Goal: Task Accomplishment & Management: Manage account settings

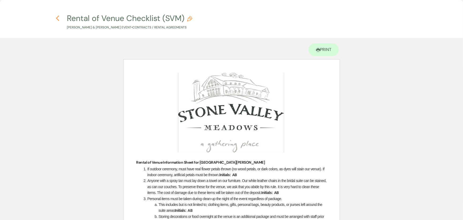
click at [56, 19] on icon "Previous" at bounding box center [58, 18] width 4 height 6
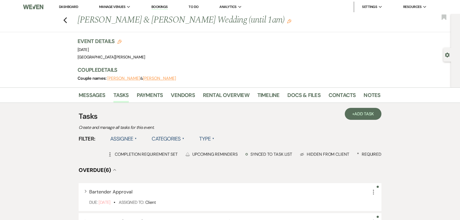
click at [66, 4] on li "Dashboard" at bounding box center [68, 7] width 24 height 11
click at [66, 7] on link "Dashboard" at bounding box center [68, 7] width 19 height 5
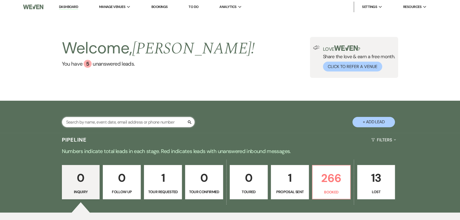
click at [132, 122] on input "text" at bounding box center [128, 122] width 133 height 10
type input "morgan"
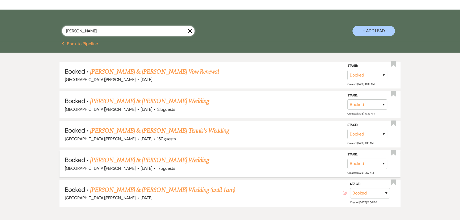
scroll to position [96, 0]
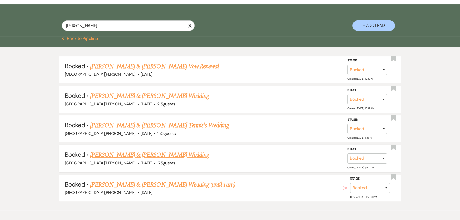
click at [154, 153] on link "Hannah Morgan & Nathanial Heckathorn's Wedding" at bounding box center [149, 155] width 119 height 10
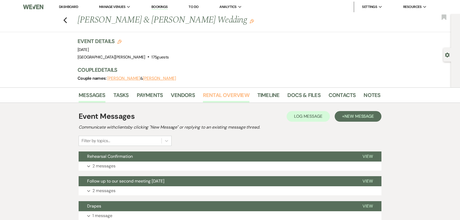
click at [234, 97] on link "Rental Overview" at bounding box center [226, 97] width 46 height 12
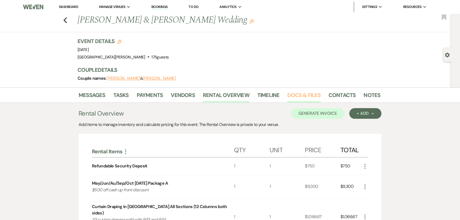
click at [303, 94] on link "Docs & Files" at bounding box center [303, 97] width 33 height 12
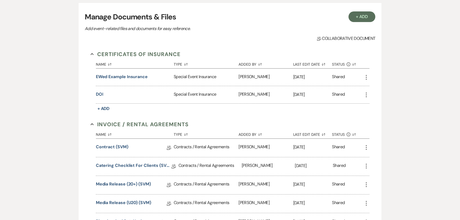
scroll to position [169, 0]
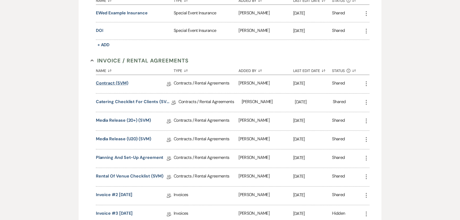
click at [115, 82] on link "Contract (SVM)" at bounding box center [112, 84] width 32 height 8
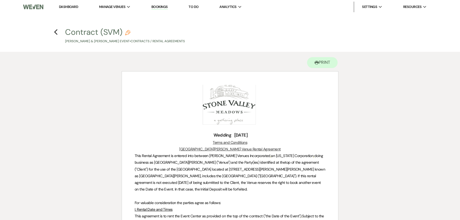
click at [58, 34] on h4 "Previous Contract (SVM) Pencil Hannah Morgan & Nathanial Heckathorn's Event • C…" at bounding box center [230, 35] width 382 height 17
click at [53, 32] on h4 "Previous Contract (SVM) Pencil Hannah Morgan & Nathanial Heckathorn's Event • C…" at bounding box center [230, 35] width 382 height 17
click at [58, 32] on h4 "Previous Contract (SVM) Pencil Hannah Morgan & Nathanial Heckathorn's Event • C…" at bounding box center [230, 35] width 382 height 17
click at [55, 32] on use "button" at bounding box center [55, 32] width 3 height 6
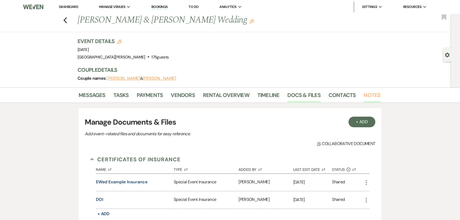
click at [365, 92] on link "Notes" at bounding box center [371, 97] width 17 height 12
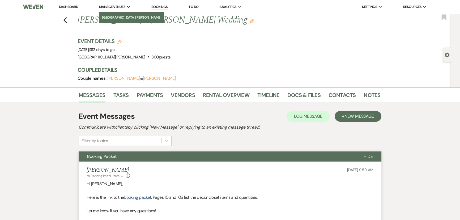
click at [118, 15] on li "[GEOGRAPHIC_DATA][PERSON_NAME]" at bounding box center [131, 17] width 59 height 5
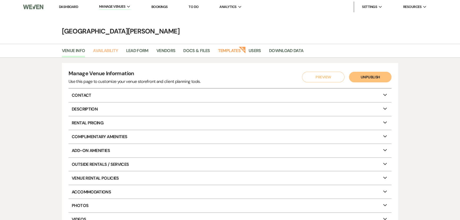
click at [106, 47] on link "Availability" at bounding box center [105, 52] width 25 height 10
select select "3"
select select "2026"
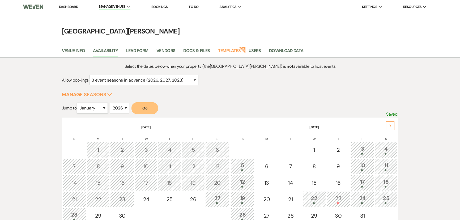
click at [95, 106] on select "January February March April May June July August September October November De…" at bounding box center [92, 108] width 31 height 10
select select "5"
click at [78, 103] on select "January February March April May June July August September October November De…" at bounding box center [92, 108] width 31 height 10
click at [147, 107] on button "Go" at bounding box center [144, 108] width 27 height 12
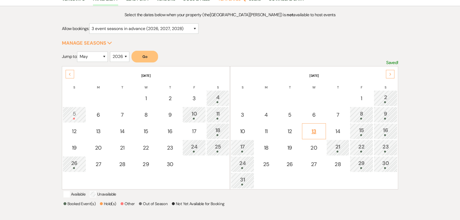
scroll to position [72, 0]
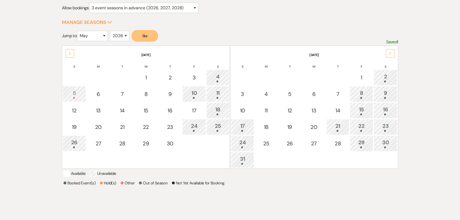
click at [388, 51] on div "Next" at bounding box center [390, 53] width 8 height 8
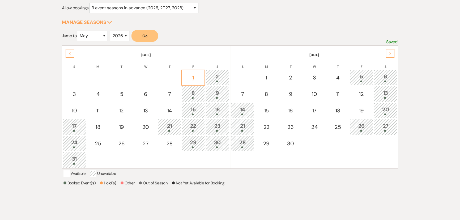
click at [196, 79] on div "1" at bounding box center [193, 78] width 18 height 8
select select "other"
select select "false"
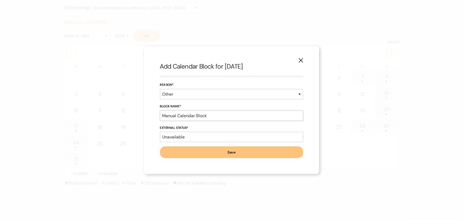
click at [212, 117] on input "Manual Calendar Block" at bounding box center [231, 115] width 143 height 10
click at [198, 115] on input "Deepika Reddivari 937-287-7804" at bounding box center [231, 115] width 143 height 10
click at [221, 112] on input "Deepika Reddivari soft hold until 9/30/25 937-287-7804" at bounding box center [231, 115] width 143 height 10
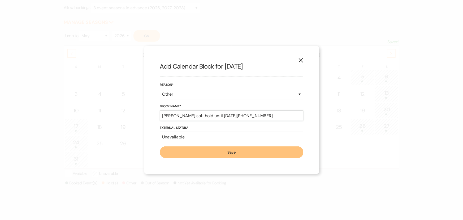
click at [221, 112] on input "Deepika Reddivari soft hold until 9/30/25 937-287-7804" at bounding box center [231, 115] width 143 height 10
type input "Deepika Reddivari soft hold until 9/30/25 937-287-7804"
click at [212, 138] on select "Available Unavailable" at bounding box center [231, 137] width 143 height 10
select select "true"
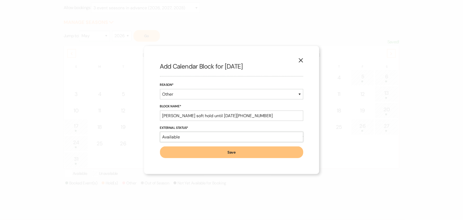
click at [160, 132] on select "Available Unavailable" at bounding box center [231, 137] width 143 height 10
click at [225, 153] on button "Save" at bounding box center [231, 152] width 143 height 12
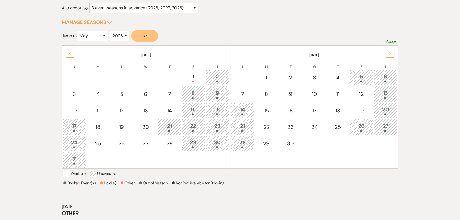
scroll to position [109, 0]
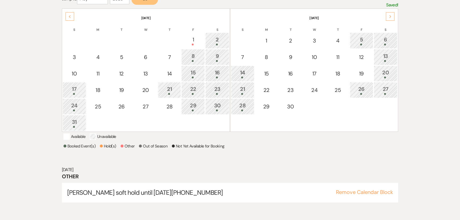
click at [261, 151] on div "Booked Event(s) Hold(s) Other Out of Season Not Yet Available for Booking" at bounding box center [229, 147] width 333 height 8
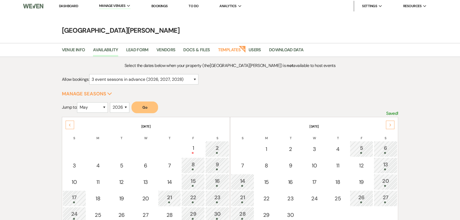
scroll to position [0, 0]
click at [65, 5] on link "Dashboard" at bounding box center [68, 7] width 19 height 5
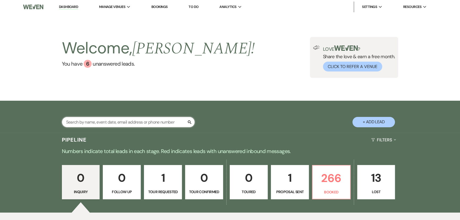
click at [140, 125] on input "text" at bounding box center [128, 122] width 133 height 10
type input "leindeck"
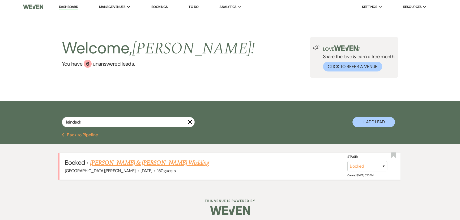
click at [132, 159] on link "Jamie Bambach & Chris Leindecker's Wedding" at bounding box center [149, 163] width 119 height 10
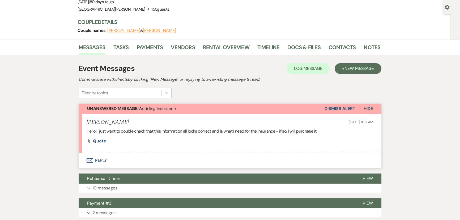
scroll to position [48, 0]
click at [99, 141] on span "Quote" at bounding box center [99, 141] width 13 height 6
click at [95, 159] on button "Envelope Reply" at bounding box center [230, 160] width 303 height 15
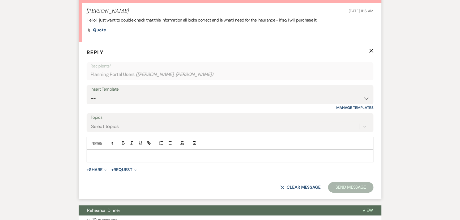
scroll to position [195, 0]
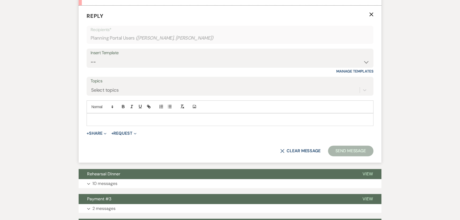
click at [157, 123] on div at bounding box center [230, 119] width 286 height 12
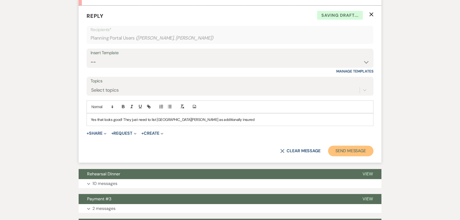
click at [342, 149] on button "Send Message" at bounding box center [350, 150] width 45 height 11
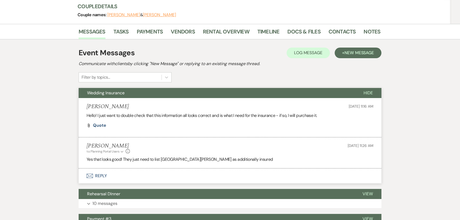
scroll to position [0, 0]
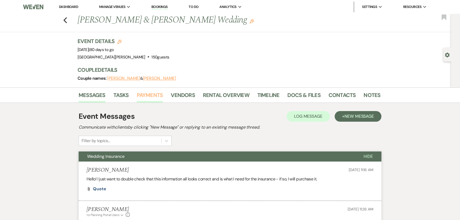
click at [156, 98] on link "Payments" at bounding box center [150, 97] width 26 height 12
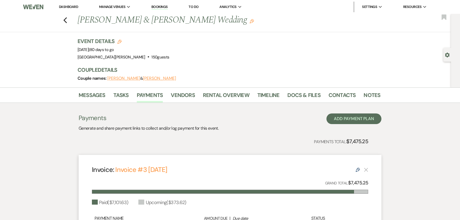
drag, startPoint x: 199, startPoint y: 44, endPoint x: 147, endPoint y: 35, distance: 53.2
click at [70, 5] on link "Dashboard" at bounding box center [68, 7] width 19 height 5
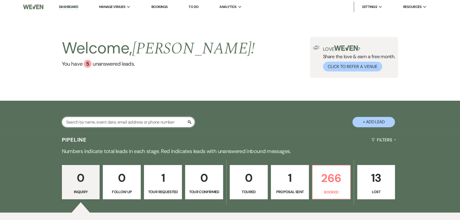
click at [158, 119] on input "text" at bounding box center [128, 122] width 133 height 10
type input "florkey"
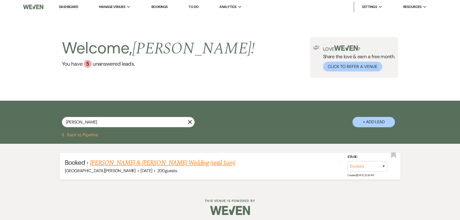
click at [159, 158] on link "Melinda Miller & Florkey's Wedding (until 1am)" at bounding box center [162, 163] width 145 height 10
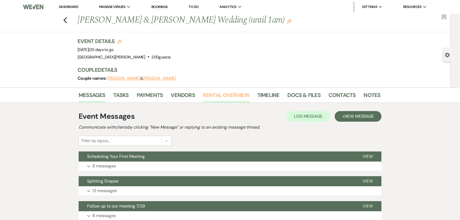
click at [241, 95] on link "Rental Overview" at bounding box center [226, 97] width 46 height 12
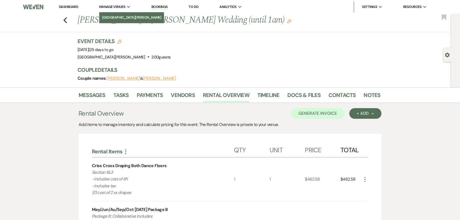
click at [119, 16] on li "[GEOGRAPHIC_DATA][PERSON_NAME]" at bounding box center [131, 17] width 59 height 5
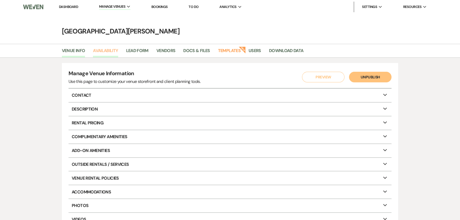
click at [104, 51] on link "Availability" at bounding box center [105, 52] width 25 height 10
select select "3"
select select "2026"
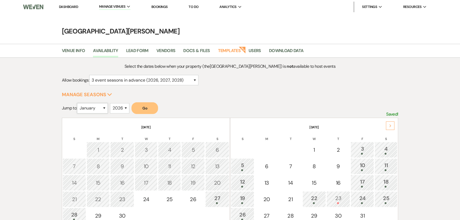
click at [90, 112] on select "January February March April May June July August September October November De…" at bounding box center [92, 108] width 31 height 10
select select "11"
click at [78, 103] on select "January February March April May June July August September October November De…" at bounding box center [92, 108] width 31 height 10
click at [143, 109] on button "Go" at bounding box center [144, 108] width 27 height 12
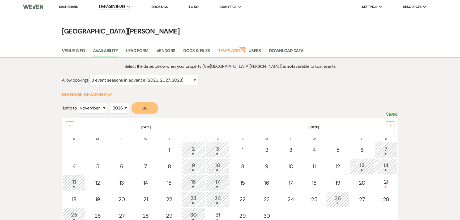
click at [68, 8] on link "Dashboard" at bounding box center [68, 7] width 19 height 5
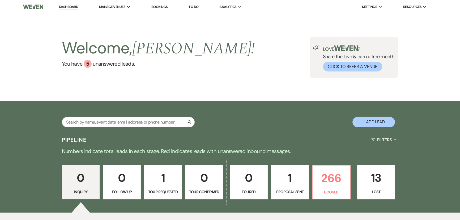
click at [133, 115] on div "Search + Add Lead" at bounding box center [230, 117] width 382 height 28
click at [137, 119] on input "text" at bounding box center [128, 122] width 133 height 10
type input "bambach"
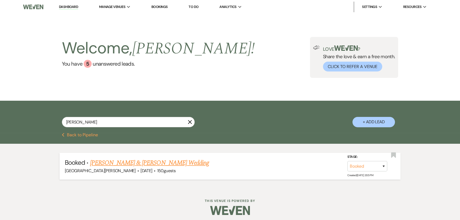
click at [163, 162] on link "Jamie Bambach & Chris Leindecker's Wedding" at bounding box center [149, 163] width 119 height 10
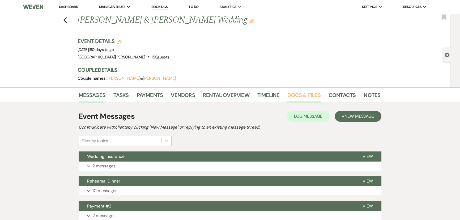
click at [309, 94] on link "Docs & Files" at bounding box center [303, 97] width 33 height 12
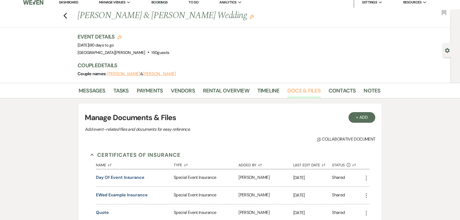
scroll to position [121, 0]
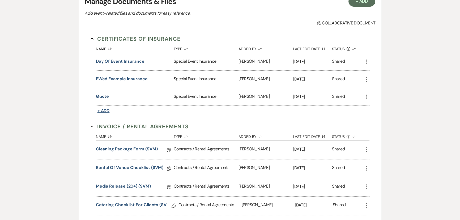
click at [105, 109] on span "+ Add" at bounding box center [103, 111] width 12 height 6
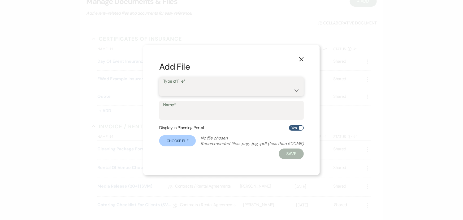
click at [190, 90] on select "Special Event Insurance Vendor Certificate of Insurance" at bounding box center [231, 90] width 137 height 10
select select "19"
click at [163, 85] on select "Special Event Insurance Vendor Certificate of Insurance" at bounding box center [231, 90] width 137 height 10
click at [189, 108] on label "Name*" at bounding box center [231, 105] width 137 height 8
click at [189, 109] on input "Name*" at bounding box center [231, 114] width 137 height 10
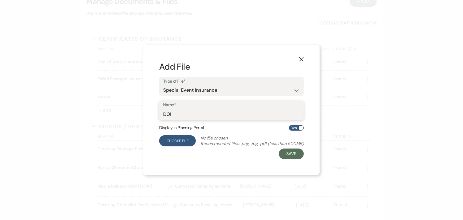
type input "DOI"
click at [167, 141] on label "Choose File" at bounding box center [177, 140] width 37 height 11
click at [0, 0] on input "Choose File" at bounding box center [0, 0] width 0 height 0
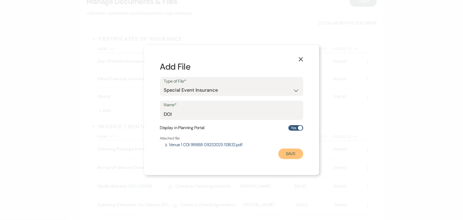
click at [294, 153] on button "Save" at bounding box center [291, 153] width 25 height 11
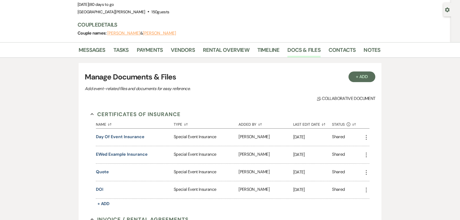
scroll to position [0, 0]
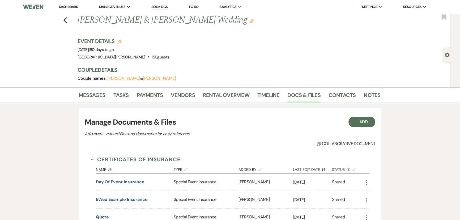
click at [70, 8] on link "Dashboard" at bounding box center [68, 7] width 19 height 5
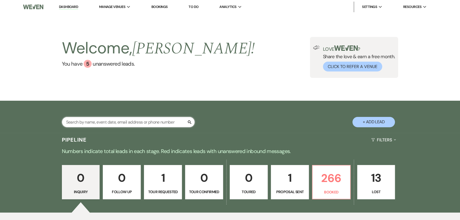
click at [151, 120] on input "text" at bounding box center [128, 122] width 133 height 10
type input "maisel"
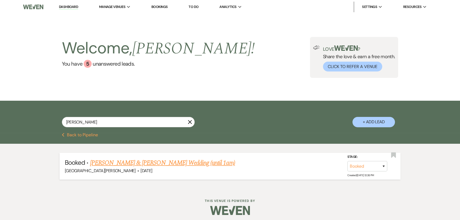
click at [148, 165] on link "Yuri Maisel & Nathan Fester's Wedding (until 1am)" at bounding box center [162, 163] width 145 height 10
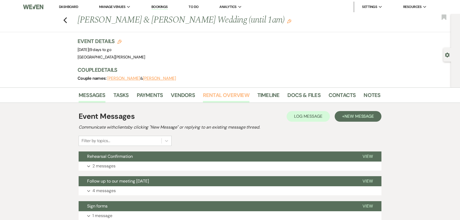
click at [225, 97] on link "Rental Overview" at bounding box center [226, 97] width 46 height 12
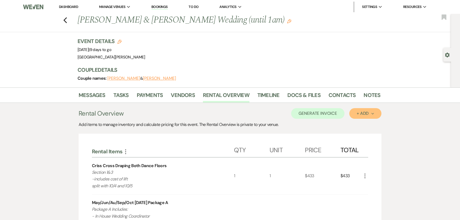
click at [356, 114] on button "+ Add Next" at bounding box center [365, 113] width 32 height 11
click at [359, 124] on button "Item" at bounding box center [362, 125] width 27 height 8
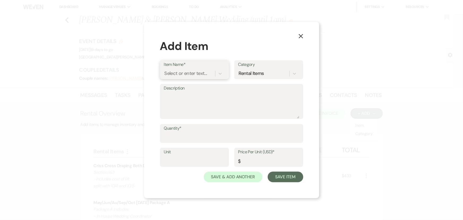
click at [182, 75] on div "Select or enter text..." at bounding box center [186, 73] width 43 height 7
type input "early"
click at [179, 84] on div "Early Access (8am entry)" at bounding box center [194, 87] width 61 height 11
type input "1"
type input "175"
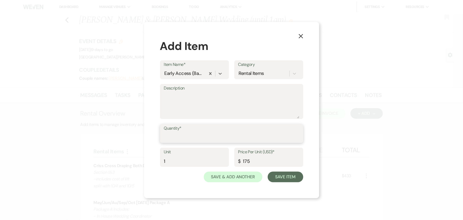
click at [192, 137] on input "Quantity*" at bounding box center [231, 137] width 135 height 10
type input "1"
click at [298, 178] on button "Save Item" at bounding box center [285, 177] width 35 height 11
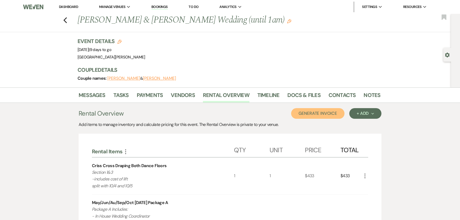
click at [307, 112] on button "Generate Invoice" at bounding box center [317, 113] width 53 height 11
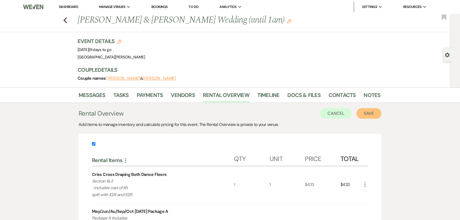
click at [365, 113] on button "Save" at bounding box center [368, 113] width 25 height 11
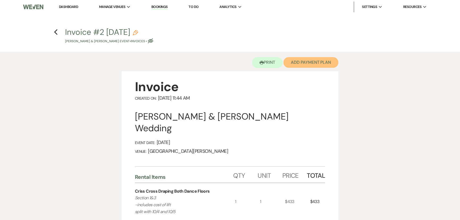
click at [294, 67] on button "Add Payment Plan" at bounding box center [310, 62] width 55 height 11
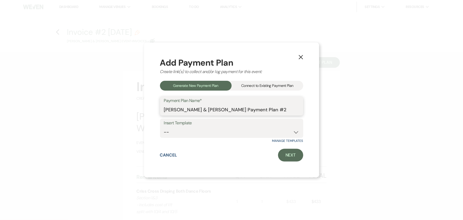
click at [290, 113] on input "Yuri Maisel & Nathan Fester's Payment Plan #2" at bounding box center [231, 110] width 135 height 10
click at [270, 110] on input "Yuri Maisel & Nathan Fester's Payment Plan #2" at bounding box center [231, 110] width 135 height 10
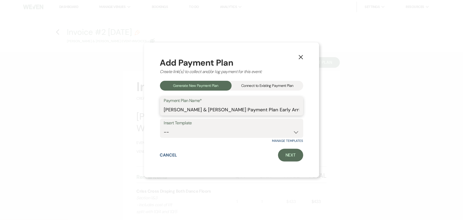
type input "Yuri Maisel & Nathan Fester's Payment Plan Early Arrival"
click at [253, 132] on select "-- Regular Plan: deposit, 3 payments, security deposit" at bounding box center [231, 132] width 135 height 10
click at [231, 131] on select "-- Regular Plan: deposit, 3 payments, security deposit" at bounding box center [231, 132] width 135 height 10
click at [293, 154] on link "Next" at bounding box center [290, 155] width 25 height 13
select select "28970"
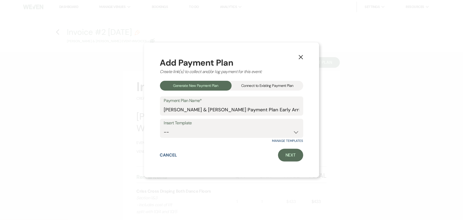
select select "2"
select select "percentage"
select select "true"
select select "client"
select select "weeks"
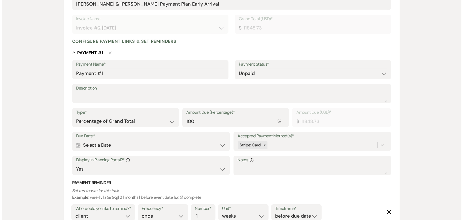
scroll to position [183, 0]
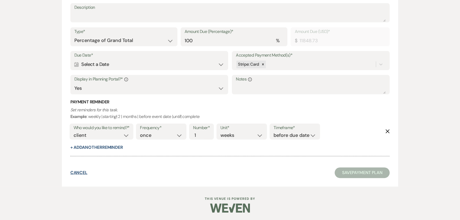
click at [82, 172] on button "Cancel" at bounding box center [78, 172] width 17 height 4
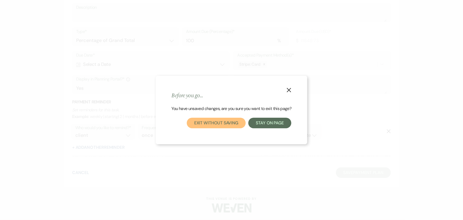
click at [206, 126] on button "Exit without saving" at bounding box center [216, 123] width 59 height 11
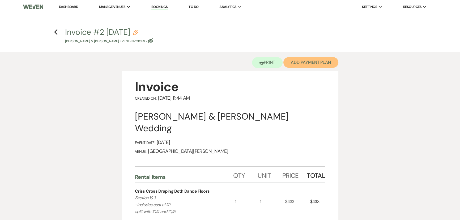
click at [308, 61] on button "Add Payment Plan" at bounding box center [310, 62] width 55 height 11
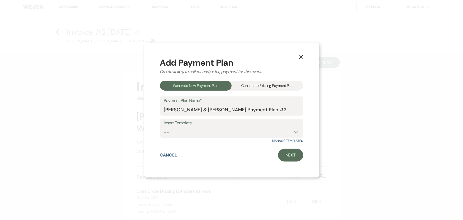
click at [274, 83] on div "Connect to Existing Payment Plan" at bounding box center [268, 86] width 72 height 10
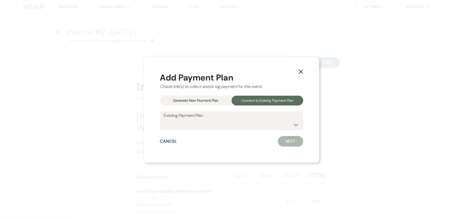
click at [268, 119] on label "Existing Payment Plan" at bounding box center [231, 116] width 135 height 8
click at [256, 118] on label "Existing Payment Plan" at bounding box center [231, 116] width 135 height 8
click at [252, 121] on select "Yuri Maisel & Nathan Fester's 3rd Payment" at bounding box center [231, 124] width 135 height 10
select select "18111"
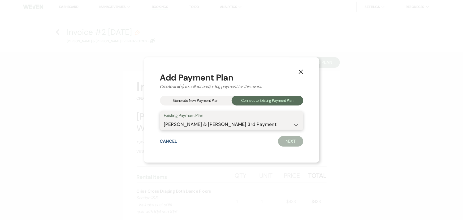
click at [164, 119] on select "Yuri Maisel & Nathan Fester's 3rd Payment" at bounding box center [231, 124] width 135 height 10
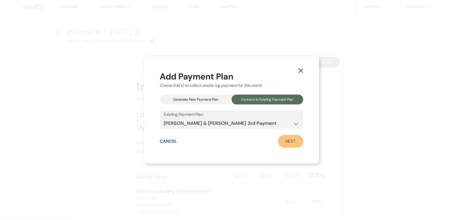
click at [283, 141] on link "Next" at bounding box center [290, 141] width 25 height 13
select select "28970"
select select "1"
select select "true"
select select "1"
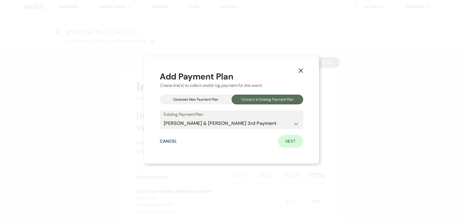
select select "true"
select select "1"
select select "true"
select select "1"
select select "true"
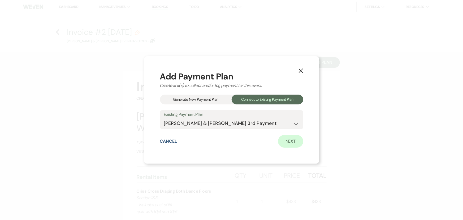
select select "1"
select select "true"
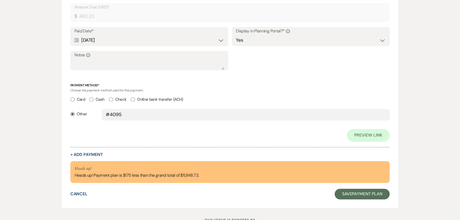
scroll to position [1007, 0]
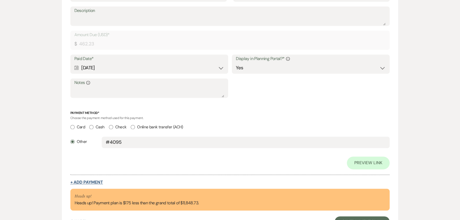
click at [91, 181] on button "+ Add Payment" at bounding box center [86, 182] width 33 height 4
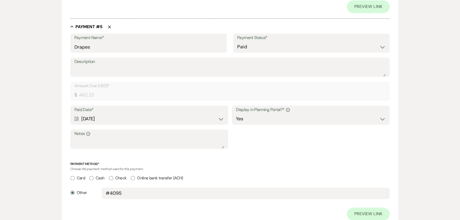
select select "2"
select select "flat"
select select "true"
select select "client"
select select "weeks"
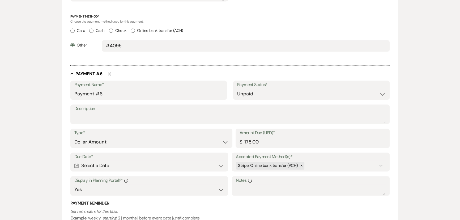
scroll to position [1052, 0]
click at [114, 90] on input "Payment #6" at bounding box center [148, 93] width 148 height 10
type input "Early Arrival"
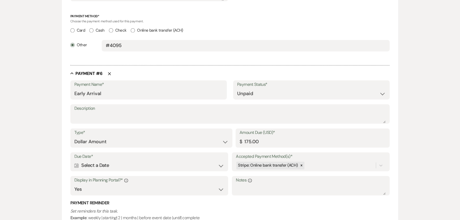
click at [129, 167] on div "Calendar Select a Date Expand" at bounding box center [149, 165] width 150 height 10
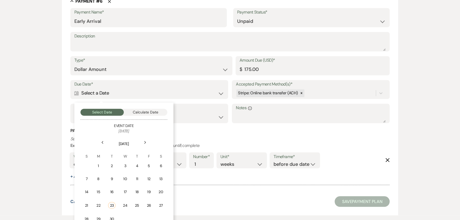
scroll to position [1125, 0]
click at [144, 142] on icon "Next" at bounding box center [145, 141] width 3 height 3
click at [122, 165] on div "1" at bounding box center [123, 166] width 5 height 6
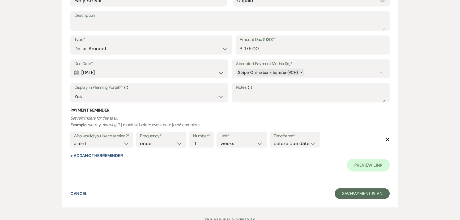
scroll to position [1229, 0]
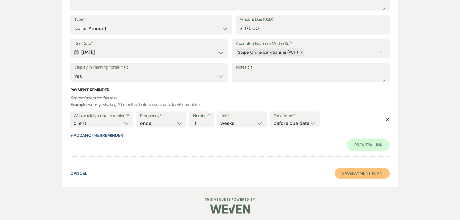
click at [366, 173] on button "Save Payment Plan" at bounding box center [362, 173] width 55 height 11
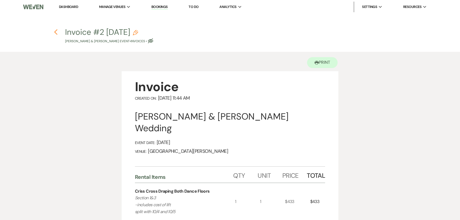
click at [56, 34] on h4 "Previous Invoice #2 9-23-2025 Pencil Yuri Maisel & Nathan Fester's Event • Invo…" at bounding box center [230, 35] width 382 height 17
click at [56, 34] on use "button" at bounding box center [55, 32] width 3 height 6
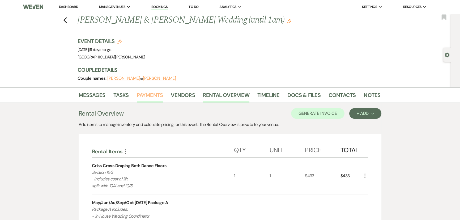
click at [142, 93] on link "Payments" at bounding box center [150, 97] width 26 height 12
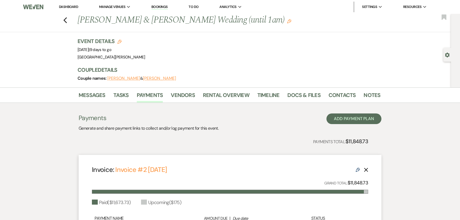
click at [65, 6] on link "Dashboard" at bounding box center [68, 7] width 19 height 5
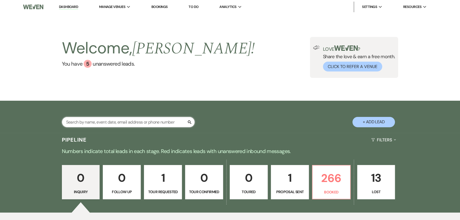
click at [130, 126] on input "text" at bounding box center [128, 122] width 133 height 10
type input "maisel"
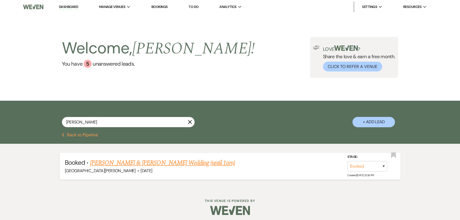
click at [151, 158] on link "Yuri Maisel & Nathan Fester's Wedding (until 1am)" at bounding box center [162, 163] width 145 height 10
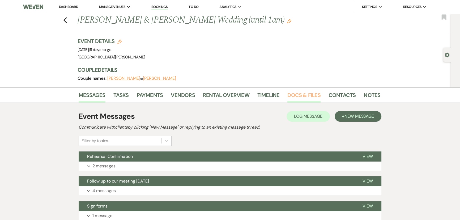
click at [311, 95] on link "Docs & Files" at bounding box center [303, 97] width 33 height 12
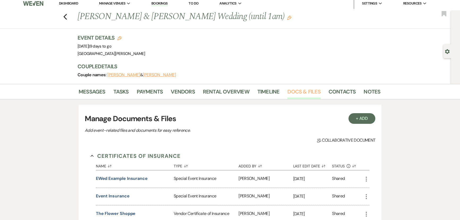
scroll to position [72, 0]
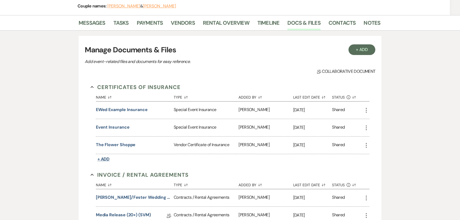
click at [106, 159] on span "+ Add" at bounding box center [103, 159] width 12 height 6
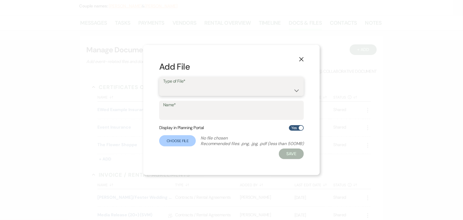
click at [198, 93] on select "Special Event Insurance Vendor Certificate of Insurance" at bounding box center [231, 90] width 137 height 10
select select "19"
click at [163, 85] on select "Special Event Insurance Vendor Certificate of Insurance" at bounding box center [231, 90] width 137 height 10
click at [199, 112] on input "Name*" at bounding box center [231, 114] width 137 height 10
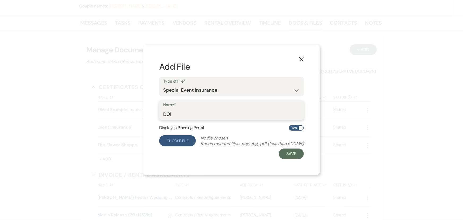
type input "DOI"
click at [183, 143] on label "Choose File" at bounding box center [177, 140] width 37 height 11
click at [0, 0] on input "Choose File" at bounding box center [0, 0] width 0 height 0
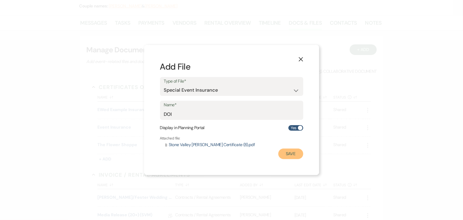
click at [289, 156] on button "Save" at bounding box center [291, 153] width 25 height 11
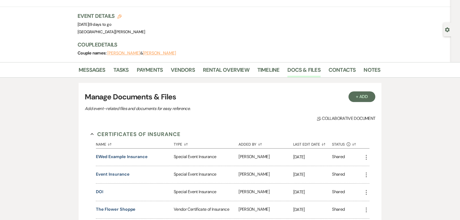
scroll to position [0, 0]
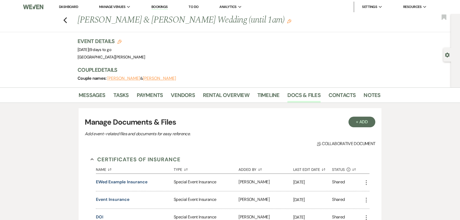
click at [68, 8] on link "Dashboard" at bounding box center [68, 7] width 19 height 5
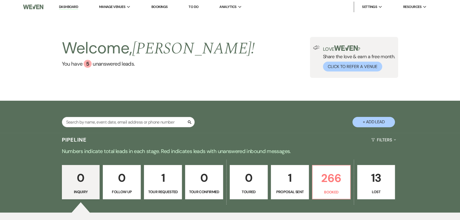
click at [168, 116] on div "Search + Add Lead" at bounding box center [230, 117] width 382 height 28
click at [166, 122] on input "text" at bounding box center [128, 122] width 133 height 10
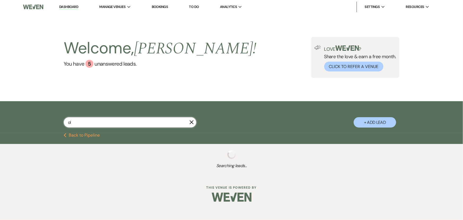
type input "old"
select select "8"
select select "1"
select select "8"
select select "5"
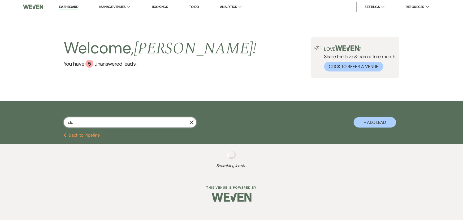
select select "6"
select select "8"
select select "5"
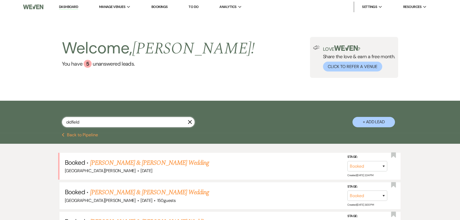
type input "oldfield"
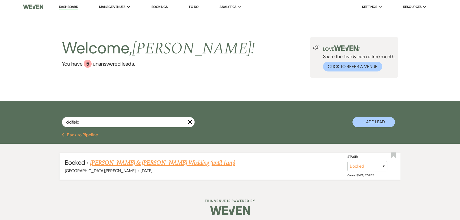
click at [158, 165] on link "Brittany Oldfield & Taylor Holt's Wedding (until 1am)" at bounding box center [162, 163] width 145 height 10
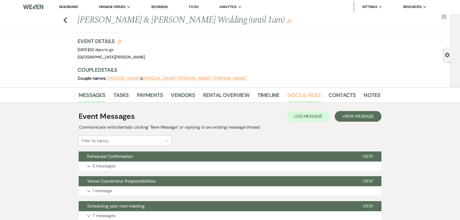
click at [300, 95] on link "Docs & Files" at bounding box center [303, 97] width 33 height 12
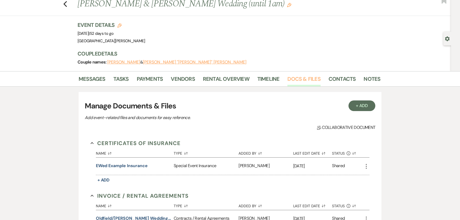
scroll to position [24, 0]
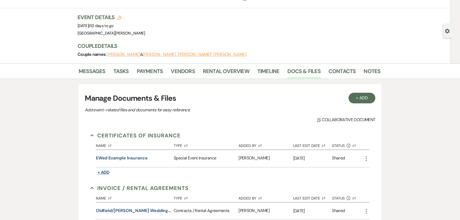
click at [106, 170] on span "+ Add" at bounding box center [103, 172] width 12 height 6
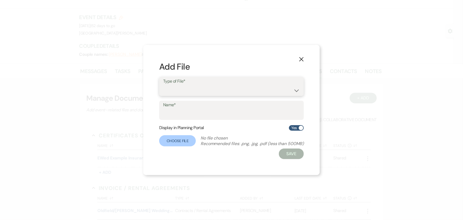
click at [183, 89] on select "Special Event Insurance Vendor Certificate of Insurance" at bounding box center [231, 90] width 137 height 10
select select "19"
click at [163, 85] on select "Special Event Insurance Vendor Certificate of Insurance" at bounding box center [231, 90] width 137 height 10
click at [186, 113] on input "Name*" at bounding box center [231, 114] width 137 height 10
type input "DOI"
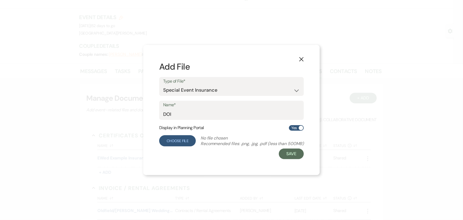
click at [171, 144] on label "Choose File" at bounding box center [177, 140] width 37 height 11
click at [0, 0] on input "Choose File" at bounding box center [0, 0] width 0 height 0
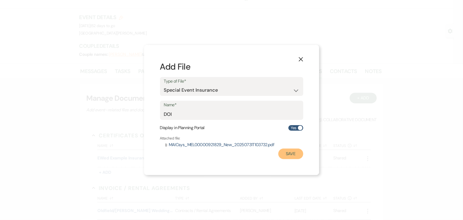
click at [294, 156] on button "Save" at bounding box center [291, 153] width 25 height 11
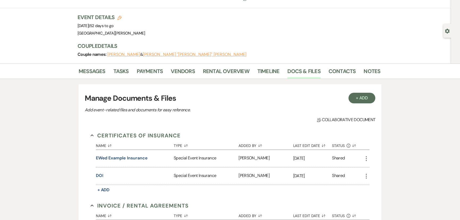
scroll to position [0, 0]
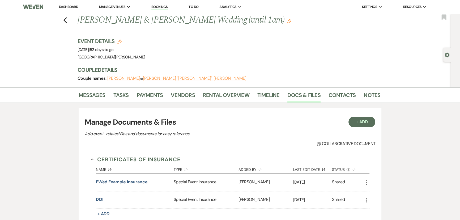
click at [67, 7] on link "Dashboard" at bounding box center [68, 7] width 19 height 5
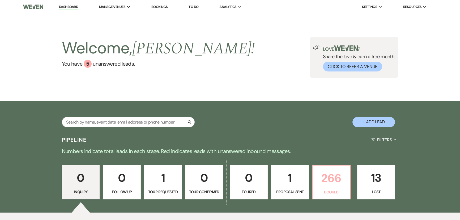
click at [328, 179] on p "266" at bounding box center [331, 178] width 31 height 18
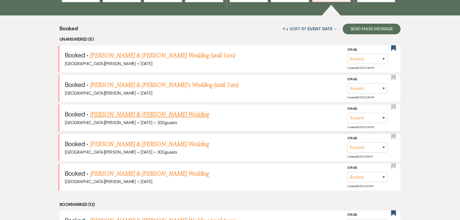
scroll to position [203, 0]
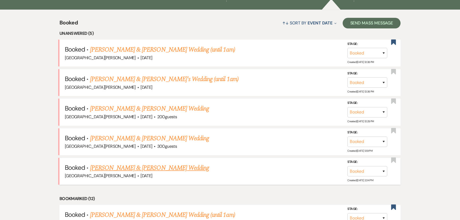
click at [146, 170] on link "Ellisa Colis & Ryan Middleton's Wedding" at bounding box center [149, 168] width 119 height 10
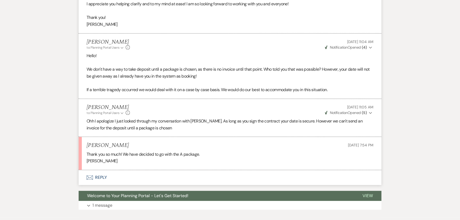
scroll to position [542, 0]
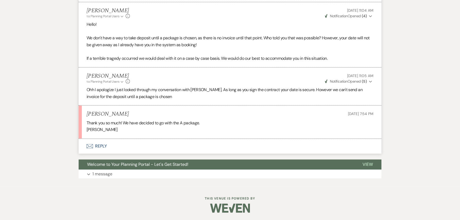
click at [103, 145] on button "Envelope Reply" at bounding box center [230, 146] width 303 height 15
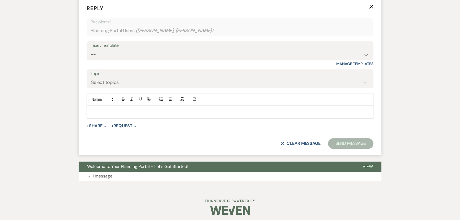
scroll to position [685, 0]
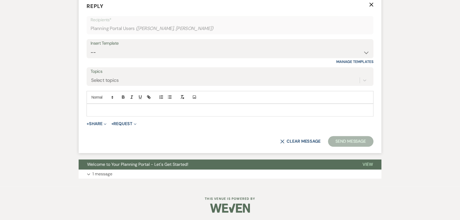
click at [157, 111] on p at bounding box center [230, 110] width 278 height 6
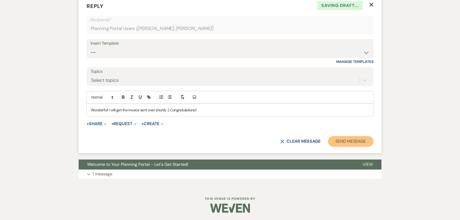
click at [345, 136] on button "Send Message" at bounding box center [350, 141] width 45 height 11
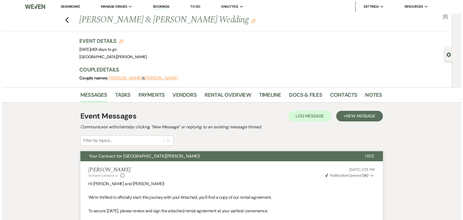
scroll to position [0, 0]
click at [228, 91] on link "Rental Overview" at bounding box center [226, 97] width 46 height 12
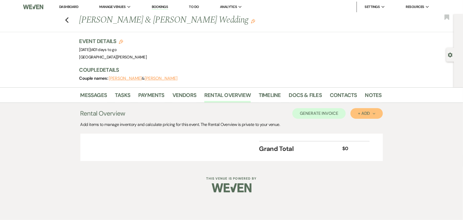
click at [366, 115] on div "+ Add Next" at bounding box center [366, 113] width 17 height 4
click at [354, 123] on button "Item" at bounding box center [364, 125] width 27 height 8
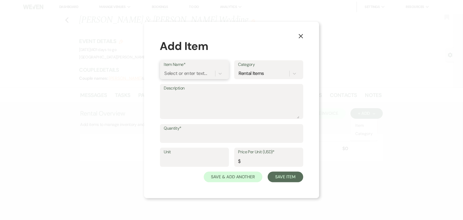
click at [202, 68] on div "Select or enter text..." at bounding box center [194, 73] width 61 height 10
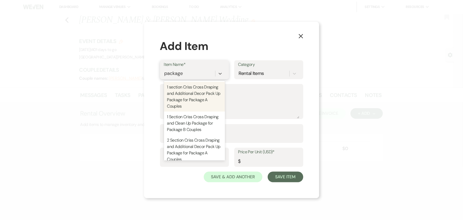
type input "package a"
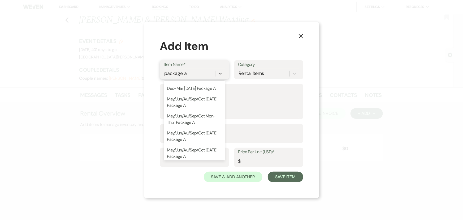
scroll to position [193, 0]
click at [195, 110] on div "May/Jun/Au/Sep/Oct Friday Package A" at bounding box center [194, 101] width 61 height 17
type textarea "Package A Includes: - In House Wedding Coordinator - Construction of Timeline f…"
type input "1"
type input "9800"
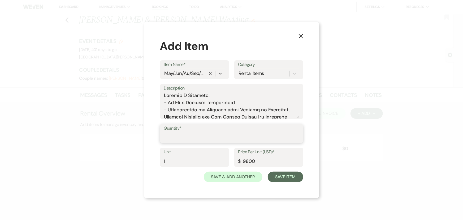
click at [190, 132] on input "Quantity*" at bounding box center [231, 137] width 135 height 10
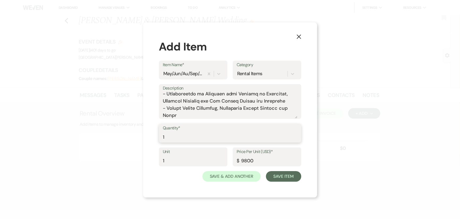
scroll to position [24, 0]
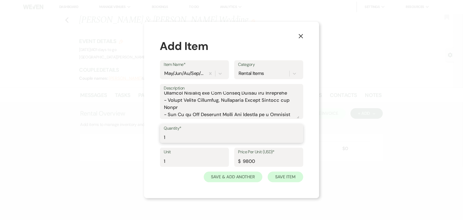
type input "1"
click at [284, 172] on button "Save Item" at bounding box center [285, 177] width 35 height 11
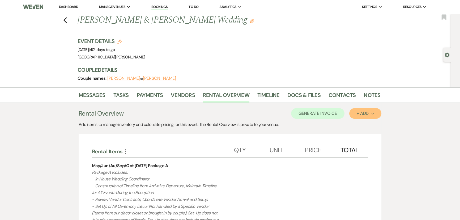
click at [366, 115] on div "+ Add Next" at bounding box center [365, 113] width 17 height 4
click at [361, 123] on button "Item" at bounding box center [362, 125] width 27 height 8
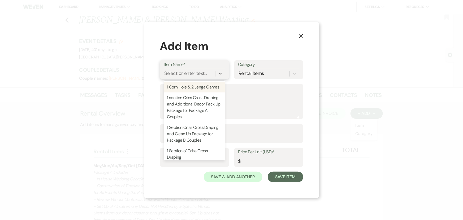
click at [199, 73] on div "Select or enter text..." at bounding box center [186, 73] width 43 height 7
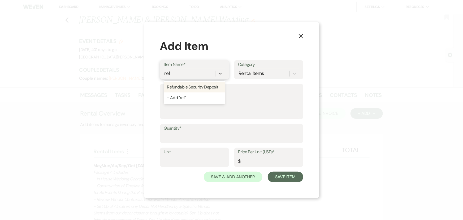
type input "refu"
click at [198, 85] on div "Refundable Security Deposit" at bounding box center [194, 87] width 61 height 11
type input "1"
type input "750"
click at [197, 131] on label "Quantity*" at bounding box center [231, 129] width 135 height 8
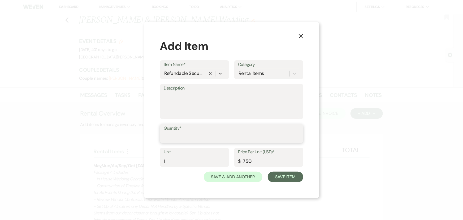
click at [197, 132] on input "Quantity*" at bounding box center [231, 137] width 135 height 10
type input "1"
click at [284, 176] on button "Save Item" at bounding box center [285, 177] width 35 height 11
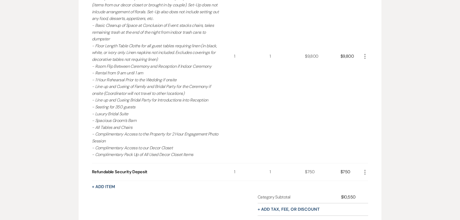
scroll to position [287, 0]
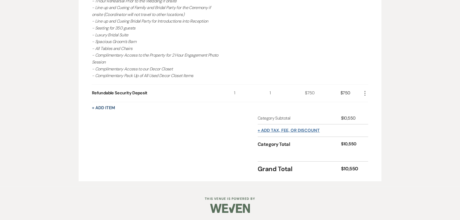
click at [282, 128] on button "+ Add tax, fee, or discount" at bounding box center [289, 130] width 62 height 4
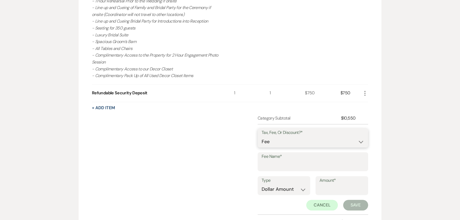
click at [278, 139] on select "Fee Discount Tax" at bounding box center [313, 141] width 102 height 10
select select "3"
click at [262, 136] on select "Fee Discount Tax" at bounding box center [313, 141] width 102 height 10
click at [281, 166] on input "Fee Name*" at bounding box center [313, 165] width 102 height 10
type input "Sales Tax"
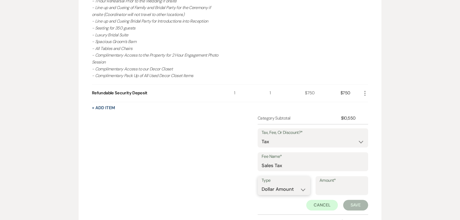
click at [281, 189] on select "Dollar Amount Percentage" at bounding box center [284, 189] width 45 height 10
select select "false"
click at [262, 184] on select "Dollar Amount Percentage" at bounding box center [284, 189] width 45 height 10
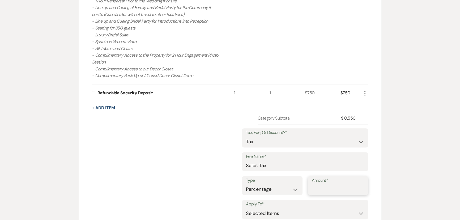
click at [316, 186] on input "Amount*" at bounding box center [338, 189] width 53 height 10
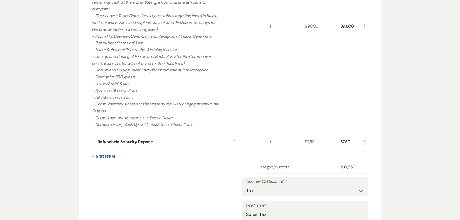
scroll to position [118, 0]
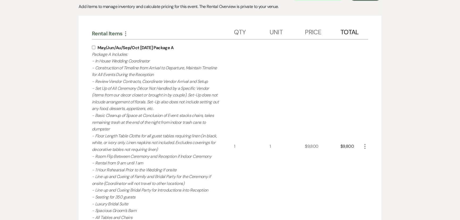
type input "6.75"
click at [94, 46] on input "checkbox" at bounding box center [93, 47] width 3 height 3
checkbox input "true"
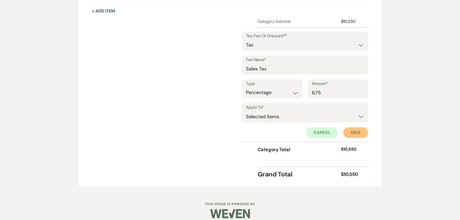
click at [353, 132] on button "Save" at bounding box center [355, 132] width 25 height 11
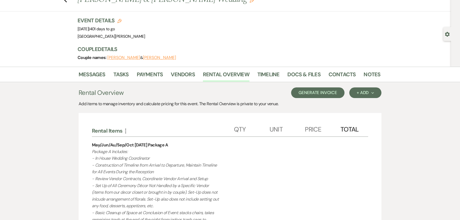
scroll to position [0, 0]
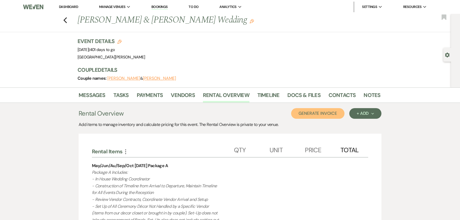
click at [306, 116] on button "Generate Invoice" at bounding box center [317, 113] width 53 height 11
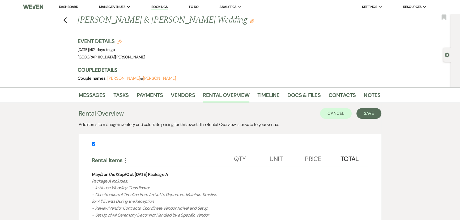
click at [356, 113] on div "Cancel Save" at bounding box center [350, 113] width 61 height 11
click at [369, 114] on button "Save" at bounding box center [368, 113] width 25 height 11
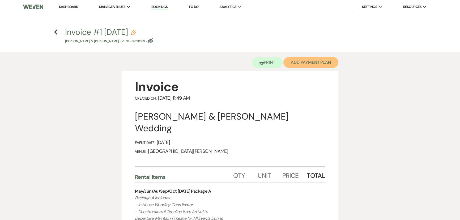
click at [308, 62] on button "Add Payment Plan" at bounding box center [310, 62] width 55 height 11
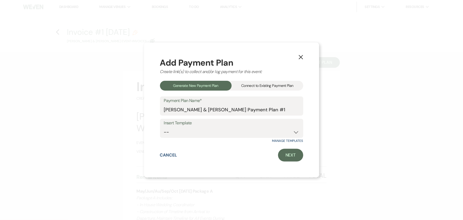
click at [285, 83] on div "Connect to Existing Payment Plan" at bounding box center [268, 86] width 72 height 10
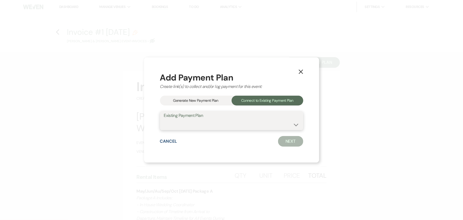
click at [258, 121] on select at bounding box center [231, 124] width 135 height 10
click at [219, 101] on div "Generate New Payment Plan" at bounding box center [196, 101] width 72 height 10
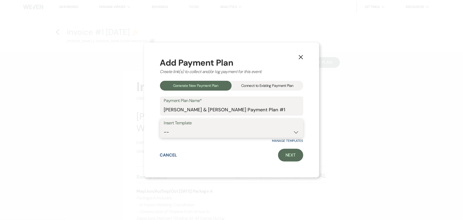
drag, startPoint x: 211, startPoint y: 131, endPoint x: 212, endPoint y: 136, distance: 5.7
click at [211, 131] on select "-- Regular Plan: deposit, 3 payments, security deposit" at bounding box center [231, 132] width 135 height 10
select select "332"
click at [164, 127] on select "-- Regular Plan: deposit, 3 payments, security deposit" at bounding box center [231, 132] width 135 height 10
click at [295, 151] on link "Next" at bounding box center [290, 155] width 25 height 13
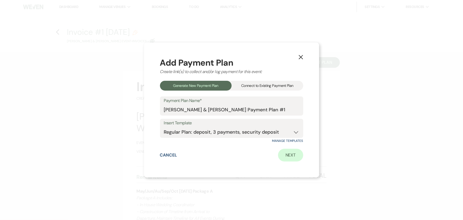
select select "28973"
select select "2"
select select "flat"
select select "true"
select select "client"
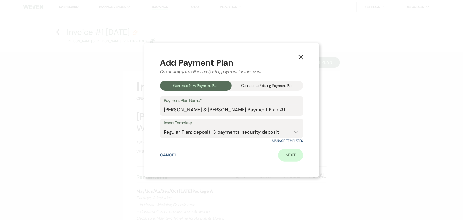
select select "days"
select select "2"
select select "percentage"
select select "true"
select select "client"
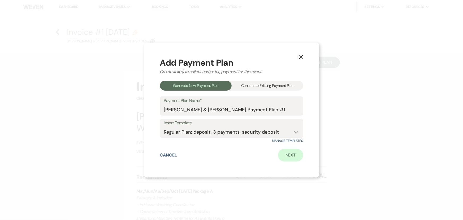
select select "months"
select select "client"
select select "days"
select select "client"
select select "weeks"
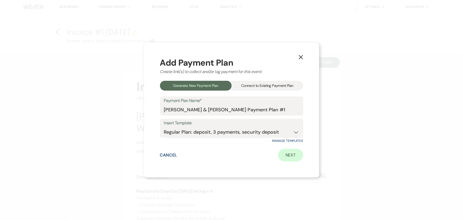
select select "2"
select select "percentage"
select select "true"
select select "client"
select select "months"
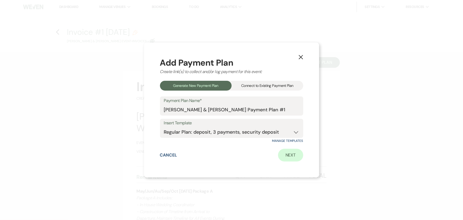
select select "client"
select select "weeks"
select select "client"
select select "days"
select select "2"
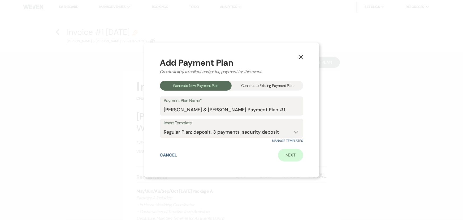
select select "percentage"
select select "true"
select select "client"
select select "weeks"
select select "client"
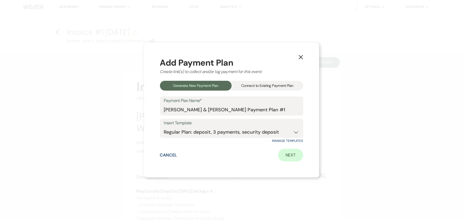
select select "months"
select select "client"
select select "days"
select select "2"
select select "flat"
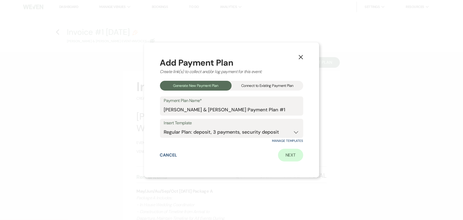
select select "true"
select select "client"
select select "weeks"
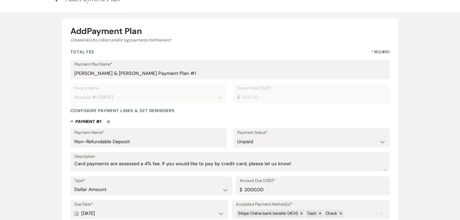
scroll to position [96, 0]
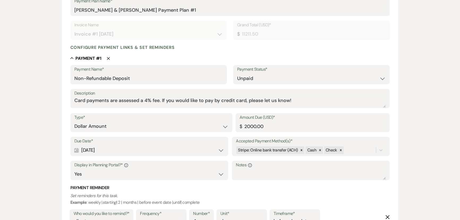
click at [123, 150] on div "Calendar Sep 24, 2025 Expand" at bounding box center [149, 150] width 150 height 10
select select "week"
select select "afterBookedDate"
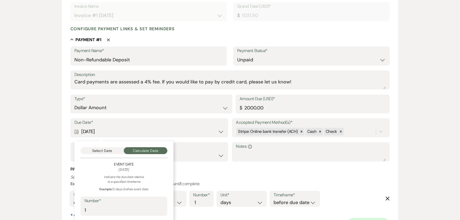
scroll to position [145, 0]
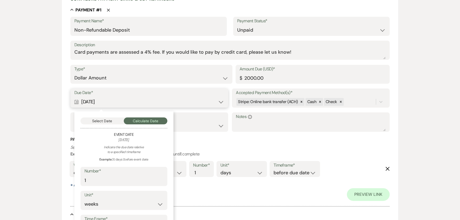
click at [101, 121] on button "Select Date" at bounding box center [102, 120] width 44 height 7
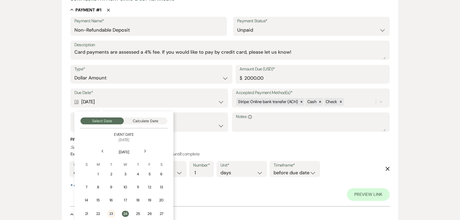
click at [146, 151] on div "Next" at bounding box center [145, 151] width 8 height 8
click at [125, 172] on div "1" at bounding box center [123, 174] width 5 height 6
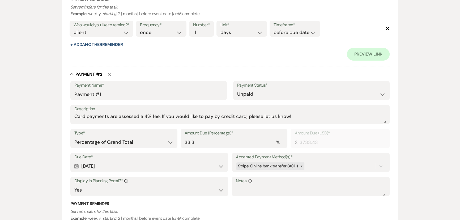
scroll to position [314, 0]
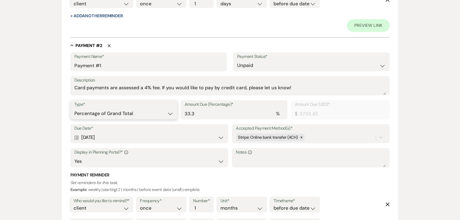
click at [126, 112] on select "Dollar Amount Percentage of Grand Total" at bounding box center [123, 113] width 99 height 10
select select "flat"
click at [74, 108] on select "Dollar Amount Percentage of Grand Total" at bounding box center [123, 113] width 99 height 10
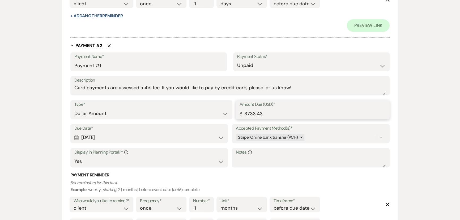
click at [256, 113] on input "3733.43" at bounding box center [312, 113] width 146 height 10
type input "3070.50"
click at [155, 135] on div "Calendar Dec 17, 2025 Expand" at bounding box center [149, 137] width 150 height 10
select select "month"
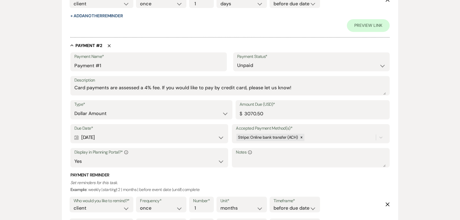
select select "afterBookedDate"
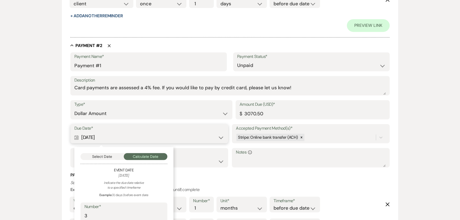
click at [106, 157] on button "Select Date" at bounding box center [102, 156] width 44 height 7
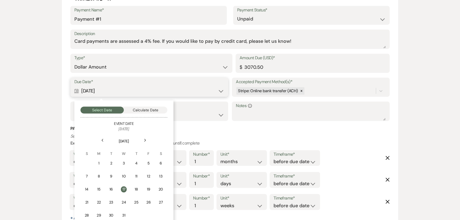
scroll to position [362, 0]
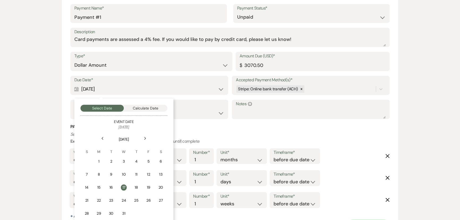
click at [145, 137] on icon "Next" at bounding box center [145, 138] width 3 height 3
click at [136, 161] on div "1" at bounding box center [136, 162] width 5 height 6
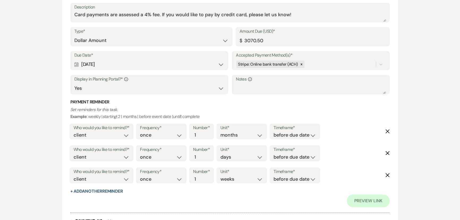
scroll to position [434, 0]
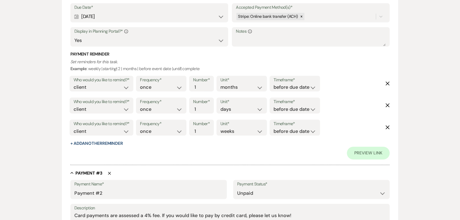
click at [386, 82] on icon "Delete" at bounding box center [387, 83] width 4 height 4
select select "days"
select select "weeks"
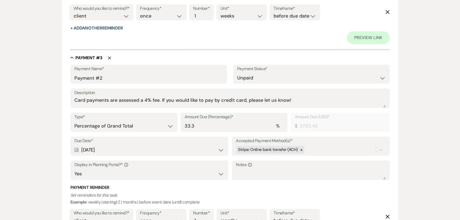
scroll to position [531, 0]
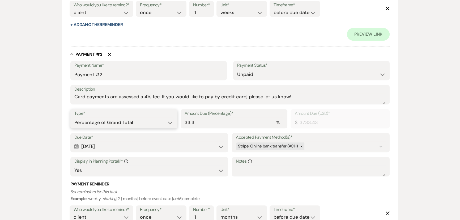
click at [140, 125] on select "Dollar Amount Percentage of Grand Total" at bounding box center [123, 122] width 99 height 10
select select "flat"
click at [74, 117] on select "Dollar Amount Percentage of Grand Total" at bounding box center [123, 122] width 99 height 10
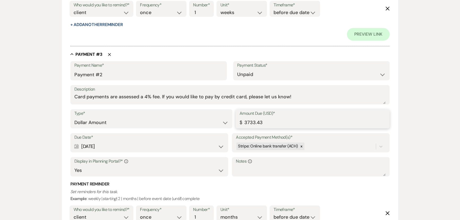
click at [252, 122] on input "3733.43" at bounding box center [312, 122] width 146 height 10
type input "3070.50"
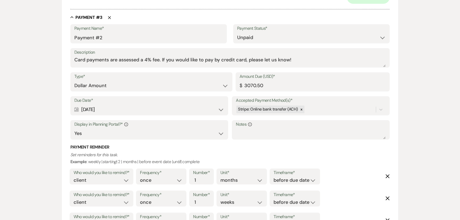
scroll to position [579, 0]
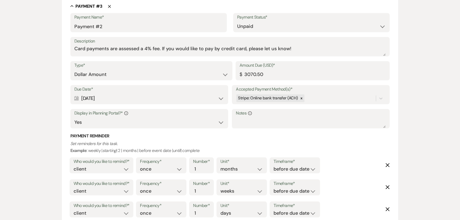
click at [99, 95] on div "Calendar Apr 30, 2026 Expand" at bounding box center [149, 98] width 150 height 10
select select "month"
select select "beforeEventDate"
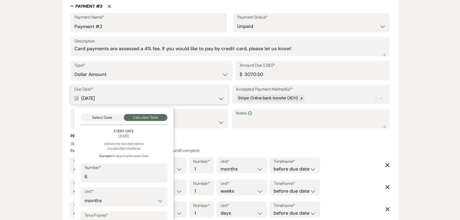
drag, startPoint x: 95, startPoint y: 116, endPoint x: 102, endPoint y: 117, distance: 7.2
click at [95, 116] on button "Select Date" at bounding box center [102, 117] width 44 height 7
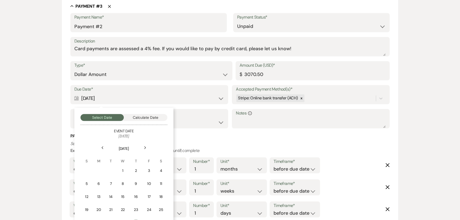
click at [146, 146] on icon "Next" at bounding box center [145, 147] width 3 height 3
click at [143, 170] on td "1" at bounding box center [148, 170] width 12 height 12
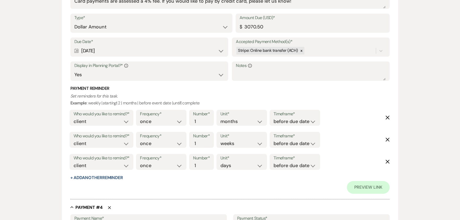
scroll to position [627, 0]
click at [389, 117] on icon "Delete" at bounding box center [387, 116] width 4 height 4
select select "weeks"
select select "days"
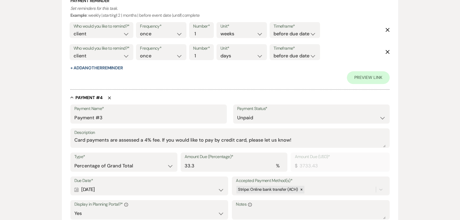
scroll to position [724, 0]
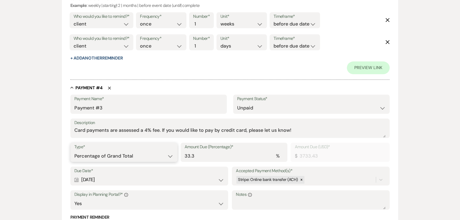
click at [142, 154] on select "Dollar Amount Percentage of Grand Total" at bounding box center [123, 156] width 99 height 10
select select "flat"
click at [74, 151] on select "Dollar Amount Percentage of Grand Total" at bounding box center [123, 156] width 99 height 10
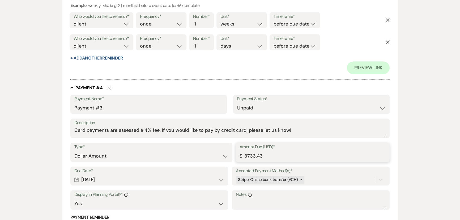
click at [253, 158] on input "3733.43" at bounding box center [312, 156] width 146 height 10
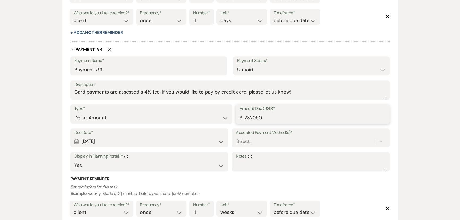
scroll to position [699, 0]
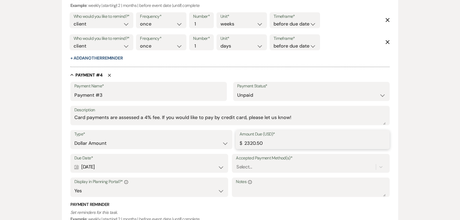
type input "2320.50"
click at [148, 164] on div "Calendar Jul 30, 2026 Expand" at bounding box center [149, 167] width 150 height 10
select select "month"
select select "beforeEventDate"
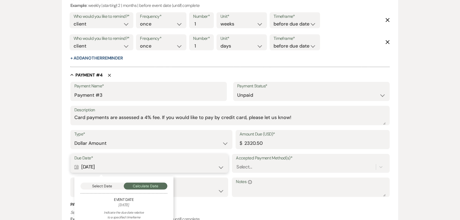
click at [99, 185] on button "Select Date" at bounding box center [102, 185] width 44 height 7
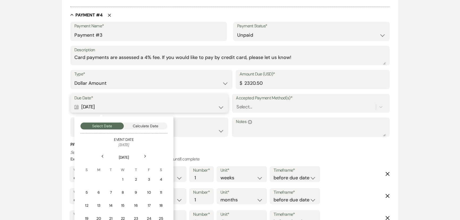
scroll to position [771, 0]
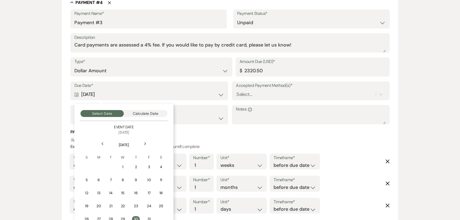
click at [146, 143] on icon "Next" at bounding box center [145, 143] width 3 height 3
click at [159, 167] on div "1" at bounding box center [160, 167] width 5 height 6
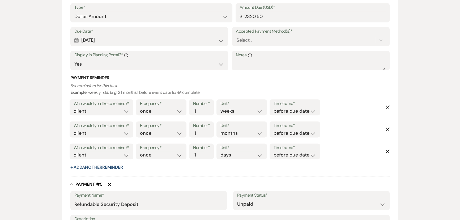
scroll to position [844, 0]
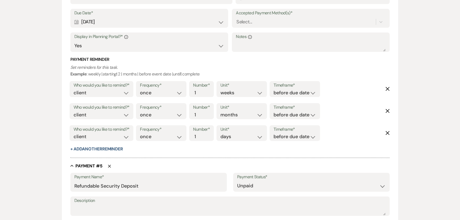
click at [383, 87] on div "Who would you like to remind?* client venue both Frequency* once daily weekly m…" at bounding box center [229, 91] width 322 height 22
click at [386, 109] on use "button" at bounding box center [388, 111] width 4 height 4
select select "days"
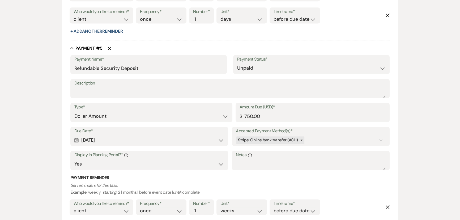
scroll to position [940, 0]
click at [124, 112] on select "Dollar Amount Percentage of Grand Total" at bounding box center [151, 115] width 154 height 10
click at [114, 136] on div "Calendar Jul 30, 2026 Expand" at bounding box center [149, 139] width 150 height 10
select select "month"
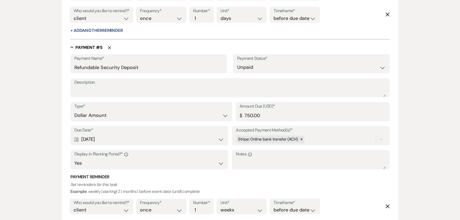
select select "beforeEventDate"
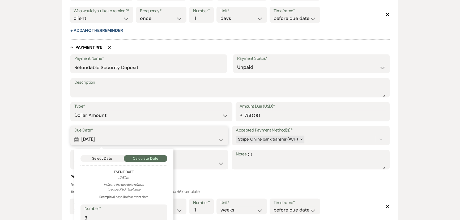
click at [100, 157] on button "Select Date" at bounding box center [102, 158] width 44 height 7
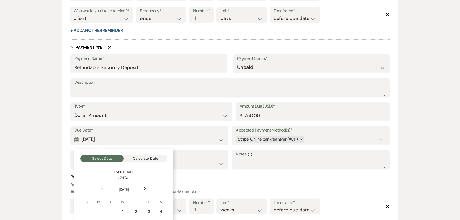
click at [143, 185] on div "Next" at bounding box center [145, 188] width 8 height 8
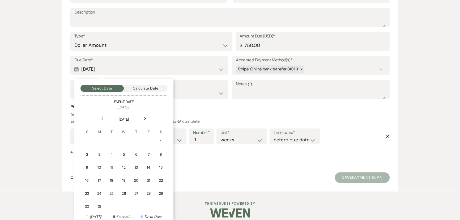
scroll to position [1012, 0]
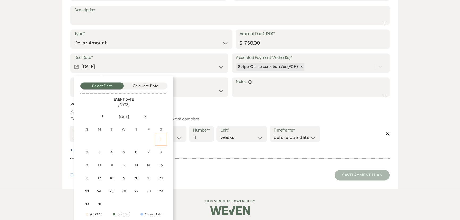
click at [158, 138] on td "1" at bounding box center [161, 139] width 12 height 12
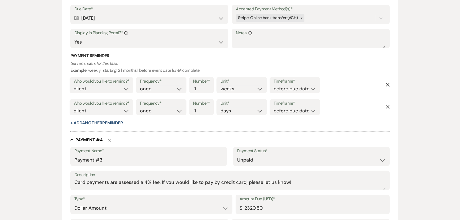
scroll to position [700, 0]
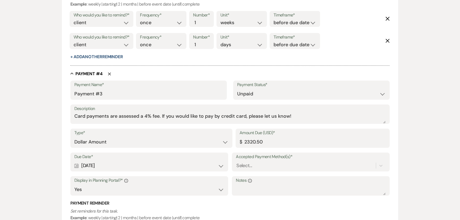
click at [268, 159] on label "Accepted Payment Method(s)*" at bounding box center [311, 157] width 150 height 8
click at [237, 162] on input "Accepted Payment Method(s)*" at bounding box center [236, 165] width 1 height 7
click at [269, 162] on div "option [object Object] focused, 0 of 2. 7 results available. Use Up and Down to…" at bounding box center [311, 165] width 150 height 10
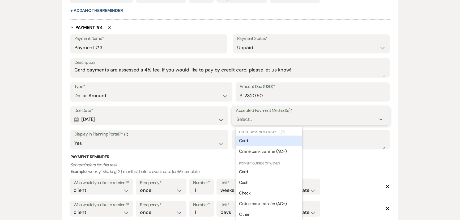
scroll to position [750, 0]
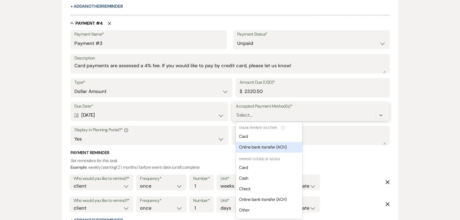
click at [263, 144] on span "Online bank transfer (ACH)" at bounding box center [263, 147] width 48 height 6
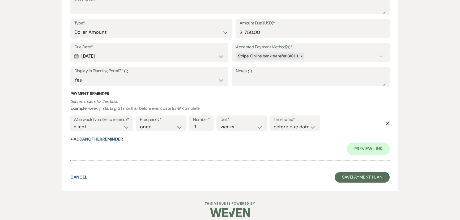
scroll to position [1078, 0]
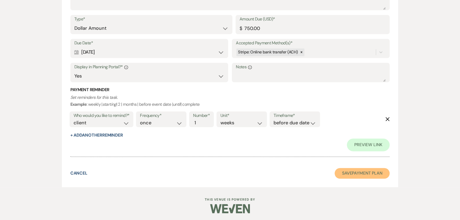
click at [356, 170] on button "Save Payment Plan" at bounding box center [362, 173] width 55 height 11
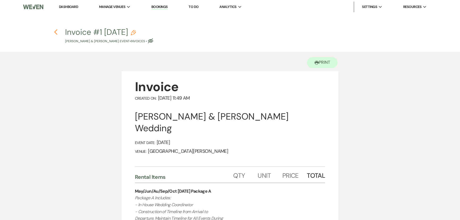
click at [57, 31] on icon "Previous" at bounding box center [56, 32] width 4 height 6
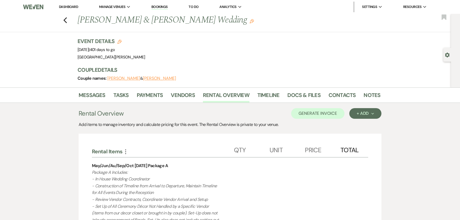
click at [369, 89] on div "Messages Tasks Payments Vendors Rental Overview Timeline Docs & Files Contacts …" at bounding box center [230, 94] width 460 height 15
click at [370, 92] on link "Notes" at bounding box center [371, 97] width 17 height 12
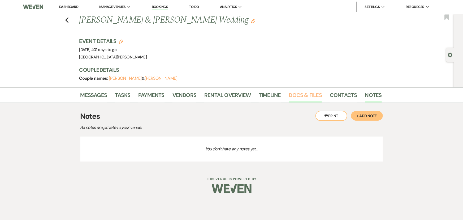
click at [305, 96] on link "Docs & Files" at bounding box center [305, 97] width 33 height 12
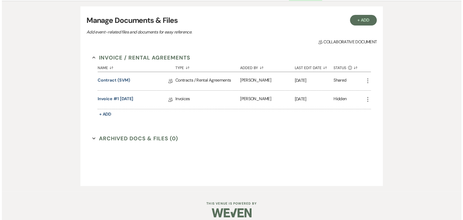
scroll to position [106, 0]
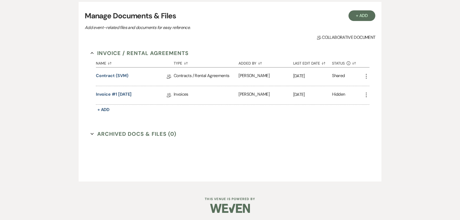
click at [368, 96] on icon "More" at bounding box center [366, 95] width 6 height 6
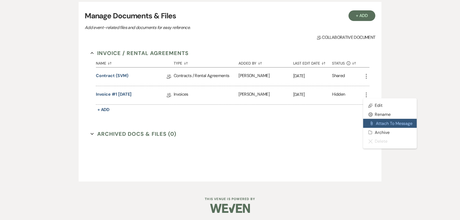
click at [383, 119] on button "Attach File Attach to Message" at bounding box center [390, 123] width 54 height 9
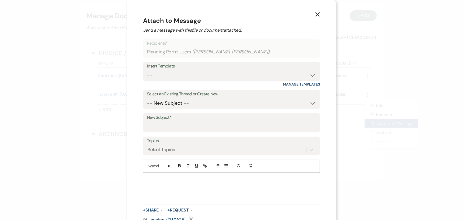
scroll to position [14, 0]
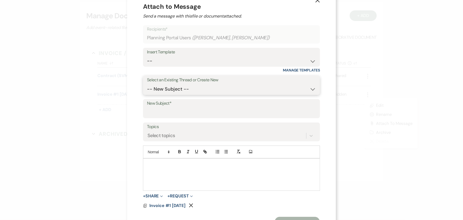
click at [175, 88] on select "-- New Subject -- Your Contract for Stone Valley Meadows! Welcome to Your Plann…" at bounding box center [231, 89] width 169 height 10
click at [178, 55] on div "Insert Template" at bounding box center [231, 52] width 169 height 8
click at [178, 59] on select "-- SVM Initial Inquiry Response SVM Planning Portal Introduction and Booking Pa…" at bounding box center [231, 61] width 169 height 10
select select "5017"
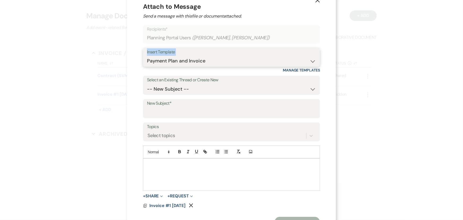
click at [147, 56] on select "-- SVM Initial Inquiry Response SVM Planning Portal Introduction and Booking Pa…" at bounding box center [231, 61] width 169 height 10
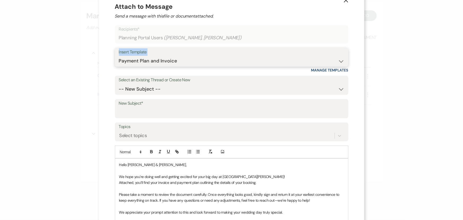
scroll to position [38, 0]
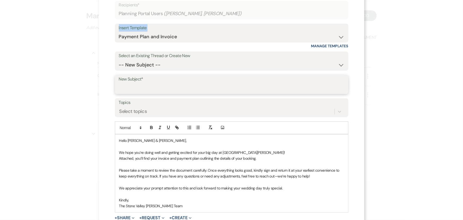
click at [149, 84] on input "New Subject*" at bounding box center [232, 88] width 226 height 10
type input "Payment Plan and Invoice"
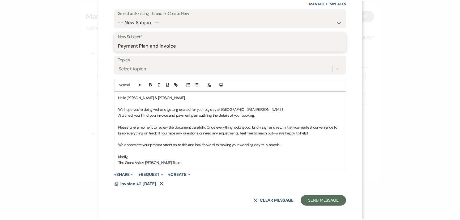
scroll to position [83, 0]
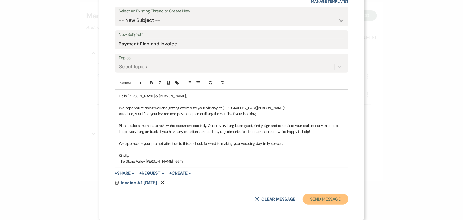
click at [313, 194] on button "Send Message" at bounding box center [325, 199] width 45 height 11
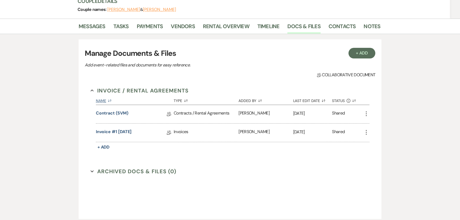
scroll to position [0, 0]
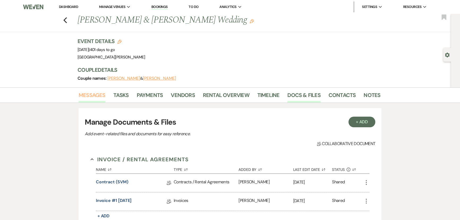
click at [85, 94] on link "Messages" at bounding box center [92, 97] width 27 height 12
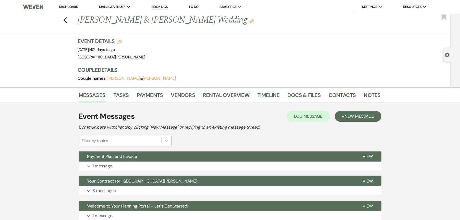
click at [66, 8] on link "Dashboard" at bounding box center [68, 7] width 19 height 5
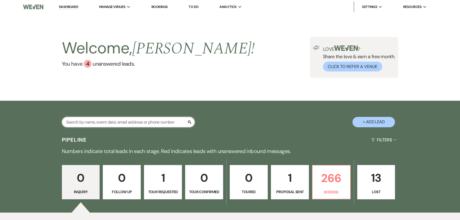
click at [139, 122] on input "text" at bounding box center [128, 122] width 133 height 10
type input "oldfield"
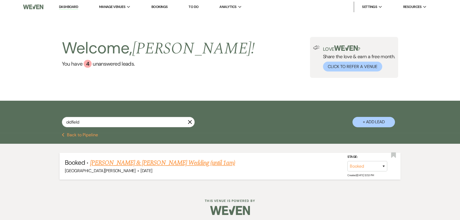
click at [170, 156] on li "Booked · Brittany Oldfield & Taylor Holt's Wedding (until 1am) Stone Valley Mea…" at bounding box center [229, 166] width 341 height 27
click at [191, 175] on li "Booked · Brittany Oldfield & Taylor Holt's Wedding (until 1am) Stone Valley Mea…" at bounding box center [229, 166] width 341 height 27
click at [179, 162] on link "Brittany Oldfield & Taylor Holt's Wedding (until 1am)" at bounding box center [162, 163] width 145 height 10
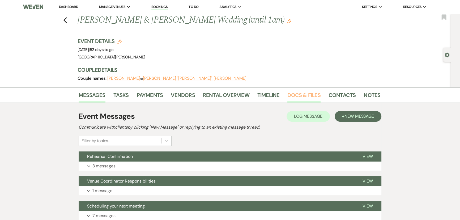
click at [300, 95] on link "Docs & Files" at bounding box center [303, 97] width 33 height 12
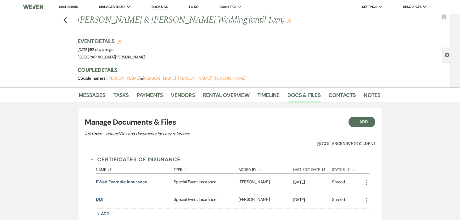
click at [97, 200] on button "DOI" at bounding box center [99, 199] width 7 height 6
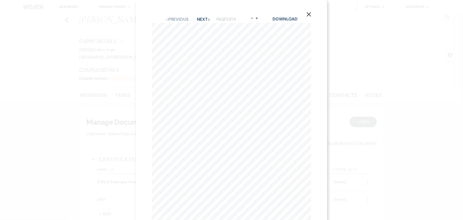
click at [309, 14] on use "button" at bounding box center [309, 14] width 4 height 4
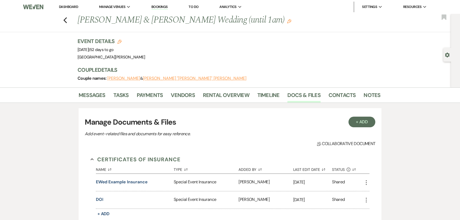
click at [64, 5] on link "Dashboard" at bounding box center [68, 7] width 19 height 5
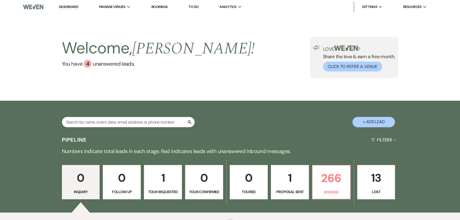
click at [142, 116] on div "Search + Add Lead" at bounding box center [230, 117] width 382 height 28
click at [145, 118] on input "text" at bounding box center [128, 122] width 133 height 10
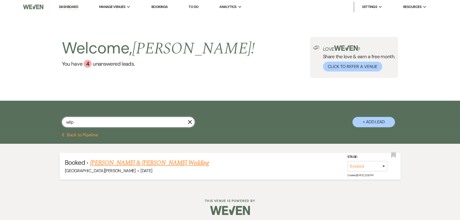
type input "wilp"
click at [140, 171] on span "Oct 2, 2027" at bounding box center [146, 171] width 12 height 6
click at [127, 162] on link "Taylor Wilp & Zach Luensman's Wedding" at bounding box center [149, 163] width 119 height 10
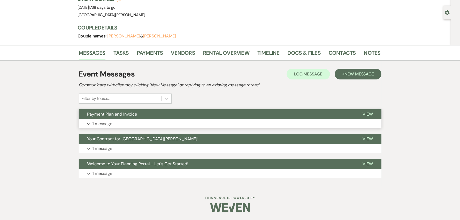
click at [112, 121] on button "Expand 1 message" at bounding box center [230, 123] width 303 height 9
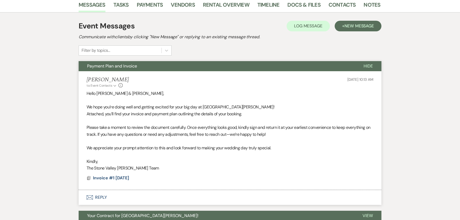
scroll to position [90, 0]
click at [141, 1] on link "Payments" at bounding box center [150, 7] width 26 height 12
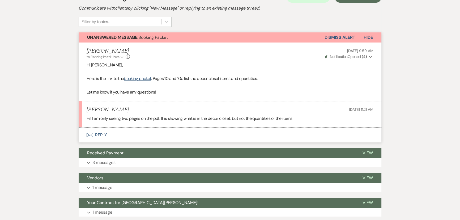
scroll to position [119, 0]
click at [99, 135] on button "Envelope Reply" at bounding box center [230, 134] width 303 height 15
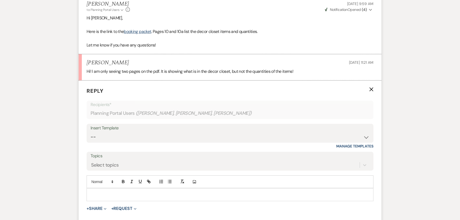
scroll to position [167, 0]
click at [129, 195] on p at bounding box center [230, 193] width 278 height 6
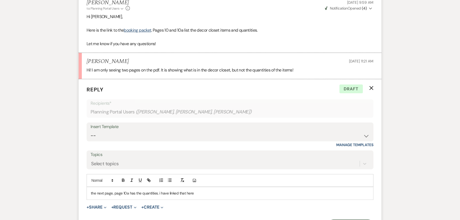
click at [189, 192] on p "the next page, page 10a has the quantities. i have linked that here" at bounding box center [230, 193] width 278 height 6
click at [148, 180] on icon "button" at bounding box center [148, 179] width 2 height 2
paste input "ttps://docs.google.com/document/d/1rX6MRZOmcHgfaSK3gKNmT57GvSJf32pH/edit?usp=sh…"
type input "https://docs.google.com/document/d/1rX6MRZOmcHgfaSK3gKNmT57GvSJf32pH/edit?usp=s…"
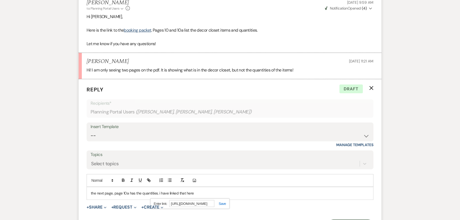
scroll to position [0, 193]
click at [225, 203] on link at bounding box center [219, 204] width 11 height 4
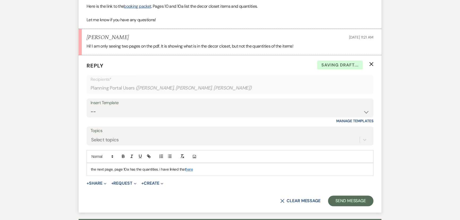
click at [234, 169] on p "the next page, page 10a has the quantities. i have linked that here" at bounding box center [230, 169] width 278 height 6
click at [93, 170] on p "the next page, page 10a has the quantities. i have linked that here" at bounding box center [230, 169] width 278 height 6
click at [213, 170] on p "The next page, page 10a has the quantities. i have linked that here" at bounding box center [230, 169] width 278 height 6
click at [353, 198] on button "Send Message" at bounding box center [350, 200] width 45 height 11
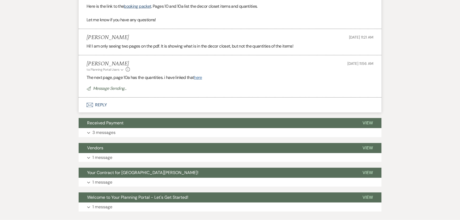
click at [198, 77] on link "here" at bounding box center [198, 78] width 8 height 6
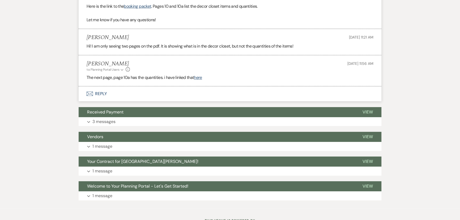
click at [96, 88] on button "Envelope Reply" at bounding box center [230, 93] width 303 height 15
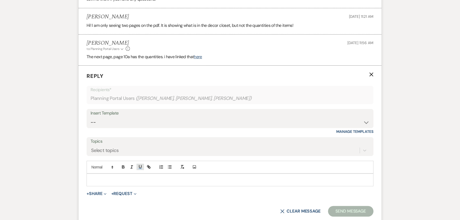
scroll to position [239, 0]
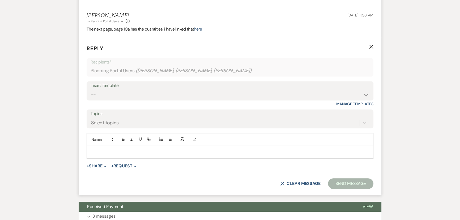
click at [132, 149] on p at bounding box center [230, 152] width 278 height 6
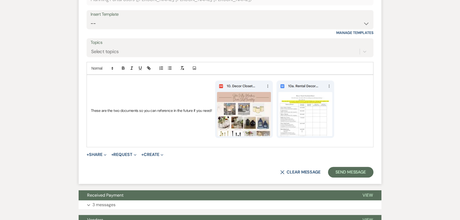
scroll to position [312, 0]
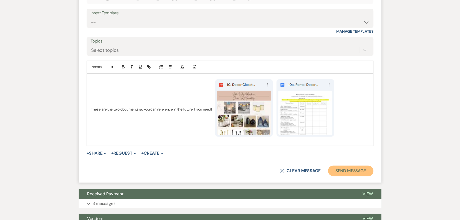
click at [356, 170] on button "Send Message" at bounding box center [350, 170] width 45 height 11
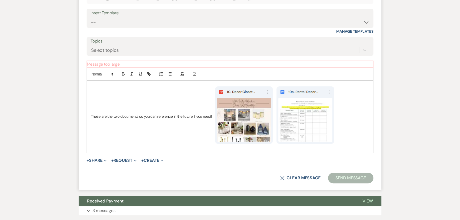
click at [256, 114] on img at bounding box center [274, 117] width 124 height 66
click at [329, 111] on img at bounding box center [274, 117] width 124 height 66
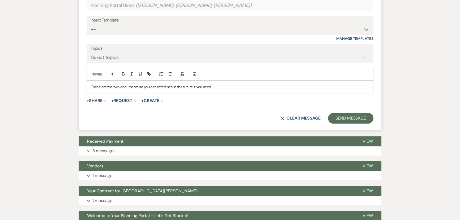
click at [211, 88] on p "These are the two documents so you can reference in the future if you need" at bounding box center [230, 87] width 278 height 6
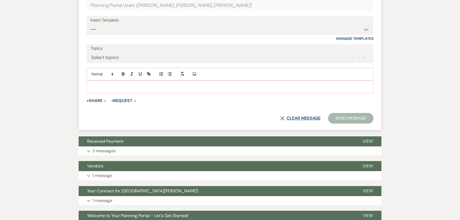
click at [309, 120] on button "X Clear message" at bounding box center [300, 118] width 40 height 4
click at [307, 119] on button "X Clear message" at bounding box center [300, 118] width 40 height 4
click at [292, 119] on button "X Clear message" at bounding box center [300, 118] width 40 height 4
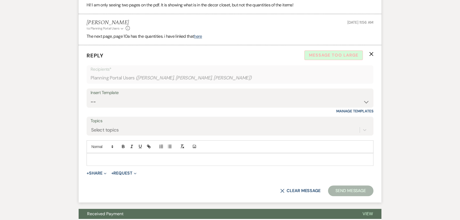
click at [372, 53] on use "button" at bounding box center [371, 54] width 4 height 4
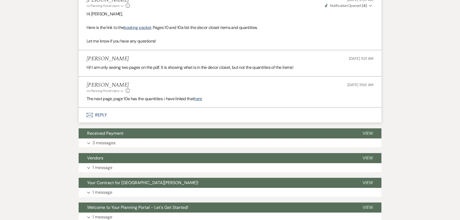
scroll to position [165, 0]
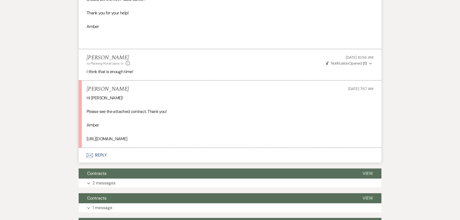
click at [149, 140] on div "Hi [PERSON_NAME]! Please see the attached contract. Thank you! Amber [URL][DOMA…" at bounding box center [230, 119] width 287 height 48
click at [149, 140] on div "Hi Margaret! Please see the attached contract. Thank you! Amber https://docs.go…" at bounding box center [230, 119] width 287 height 48
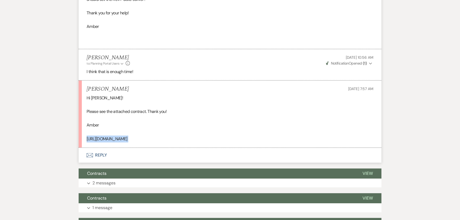
click at [100, 153] on button "Envelope Reply" at bounding box center [230, 155] width 303 height 15
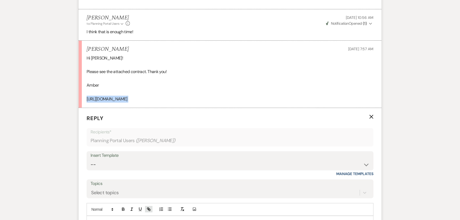
scroll to position [306, 0]
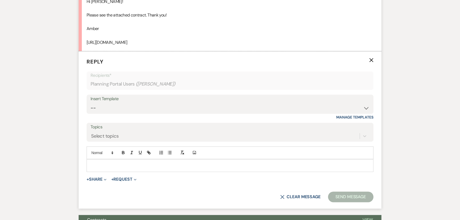
click at [129, 164] on p at bounding box center [230, 165] width 278 height 6
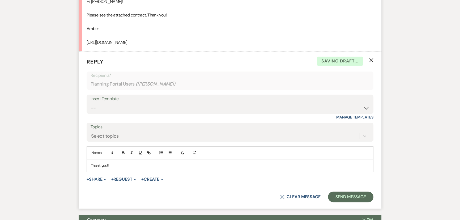
click at [342, 190] on form "Reply X Saving draft... Recipients* Planning Portal Users ( Amber Cannata ) Ins…" at bounding box center [230, 129] width 303 height 157
click at [348, 198] on button "Send Message" at bounding box center [350, 196] width 45 height 11
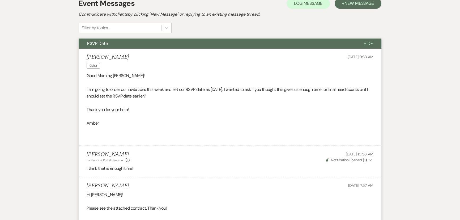
scroll to position [0, 0]
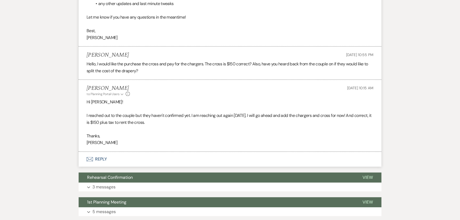
scroll to position [517, 0]
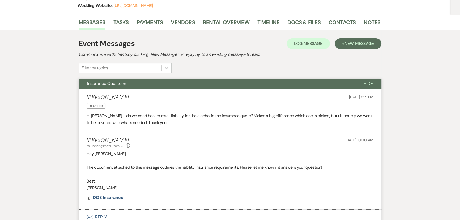
scroll to position [113, 0]
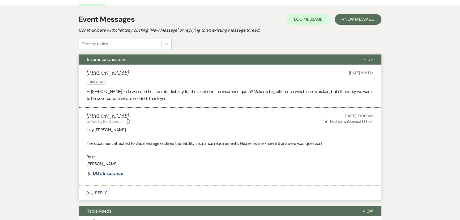
click at [113, 175] on span "DOE Insurance" at bounding box center [108, 173] width 31 height 6
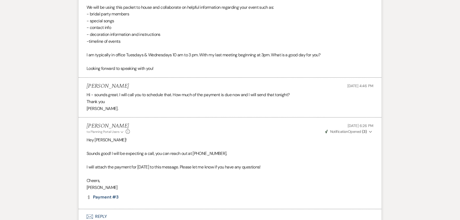
scroll to position [258, 0]
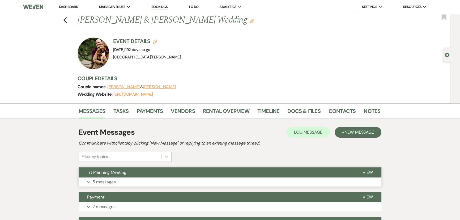
click at [102, 179] on p "5 messages" at bounding box center [103, 181] width 23 height 7
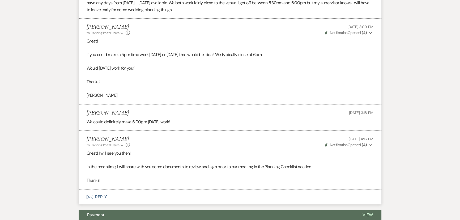
scroll to position [339, 0]
